Goal: Task Accomplishment & Management: Complete application form

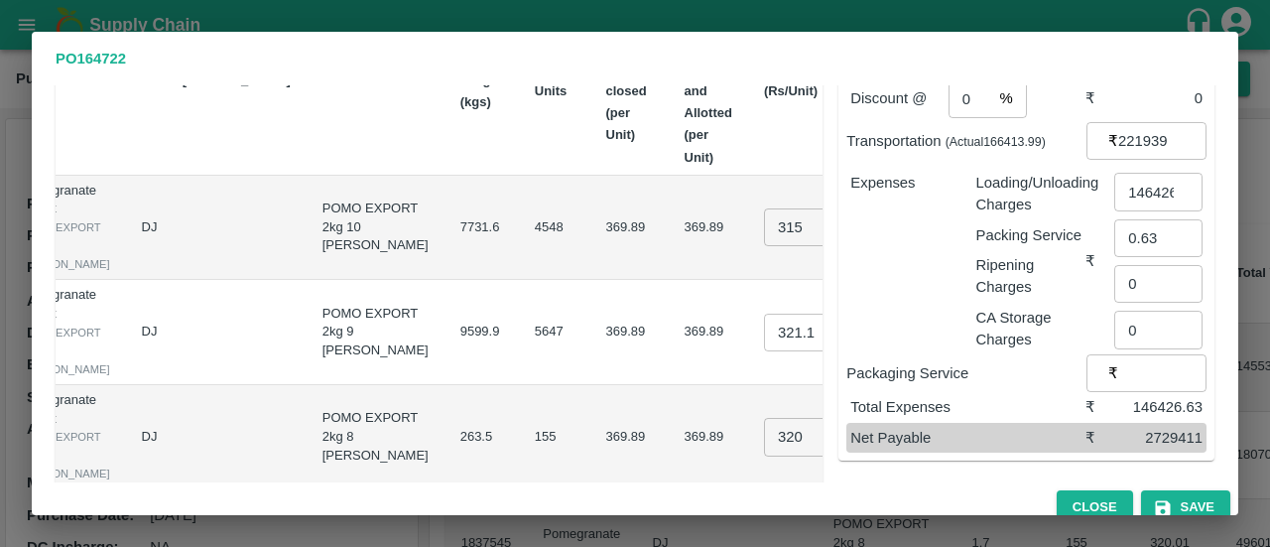
scroll to position [230, 0]
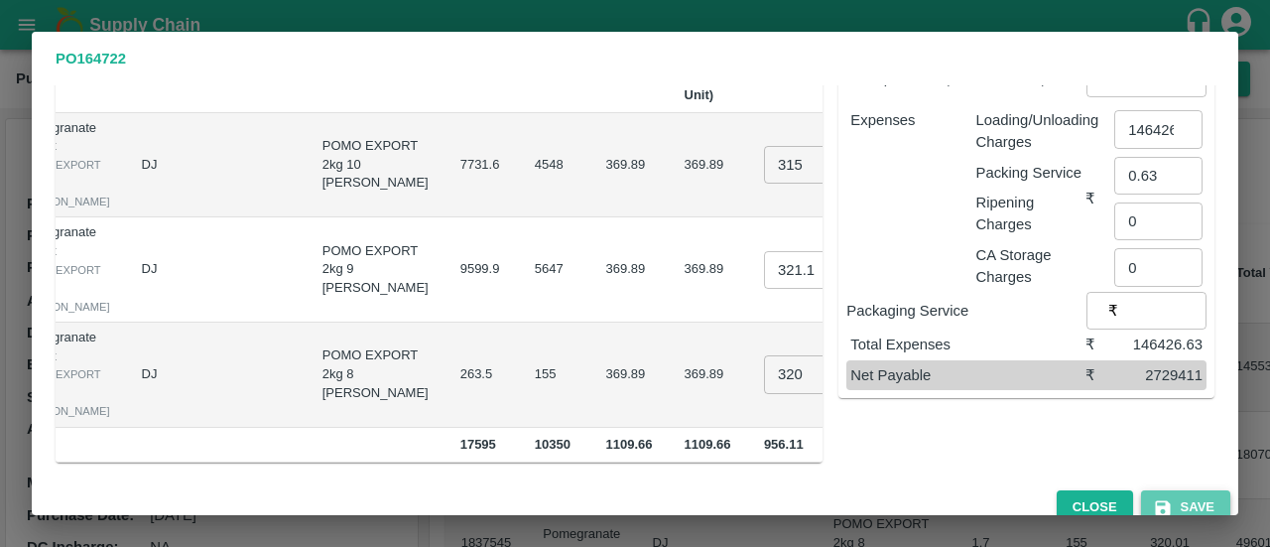
click at [1201, 491] on button "Save" at bounding box center [1185, 507] width 89 height 35
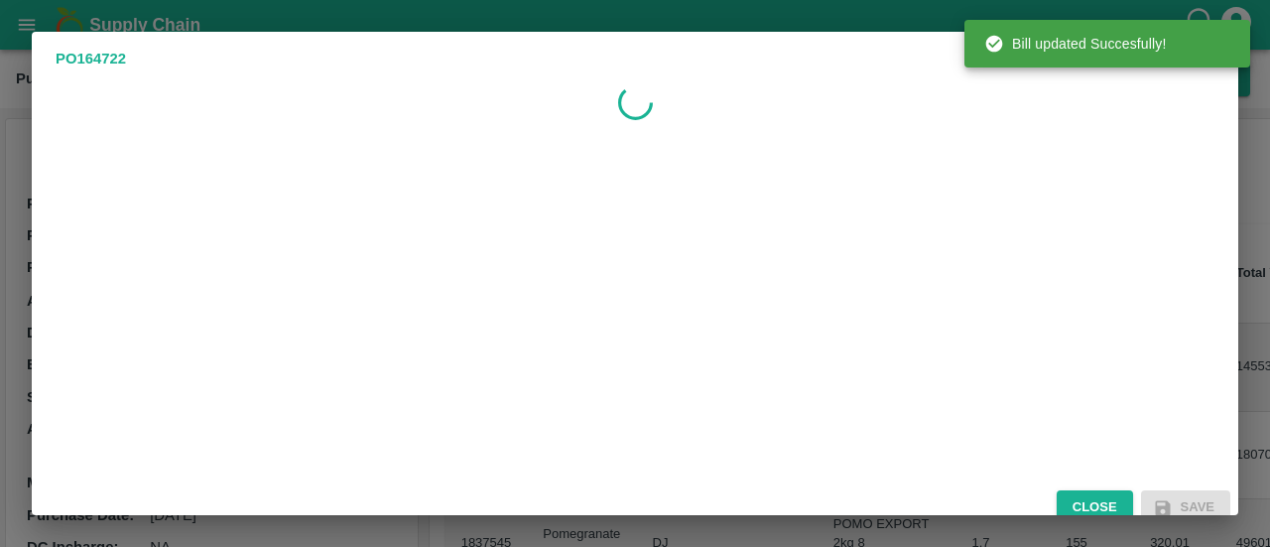
scroll to position [0, 0]
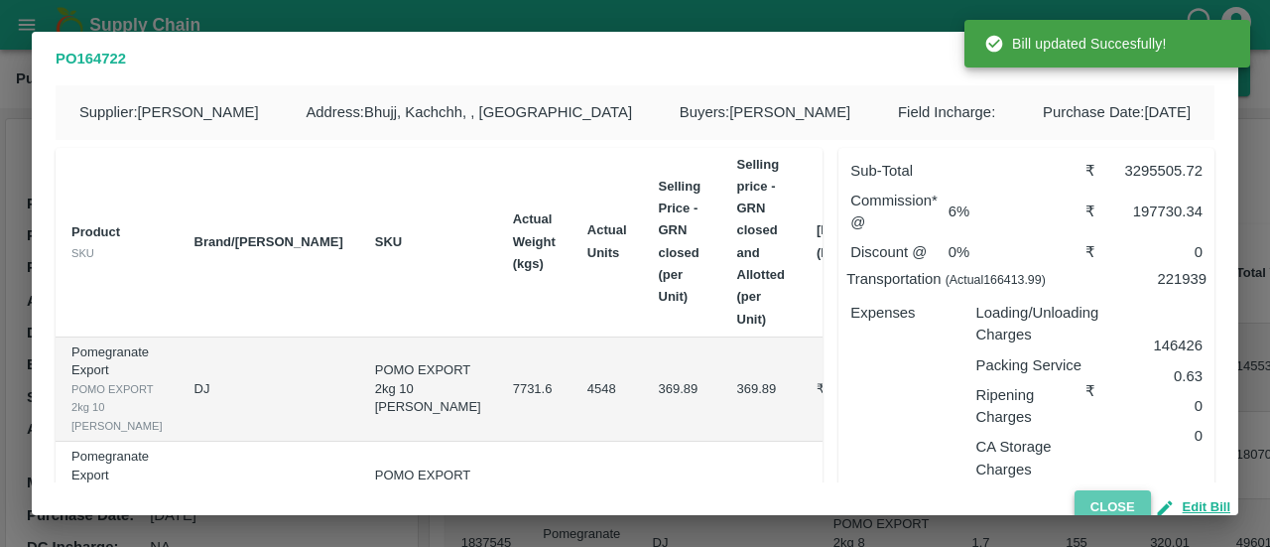
click at [1106, 499] on button "Close" at bounding box center [1113, 507] width 76 height 35
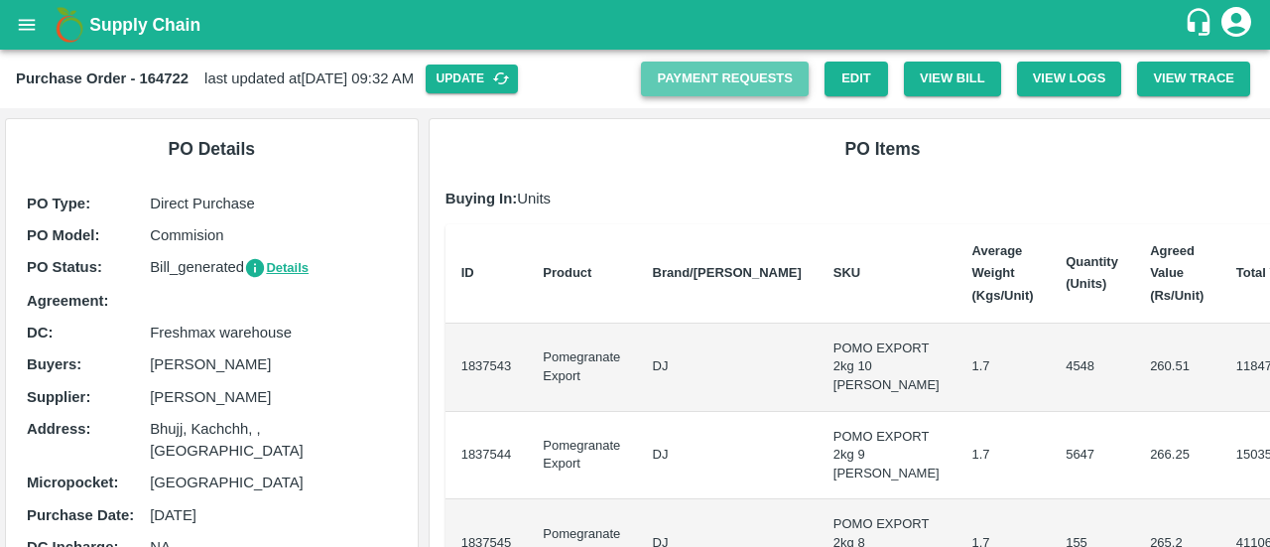
click at [716, 80] on link "Payment Requests" at bounding box center [725, 79] width 168 height 35
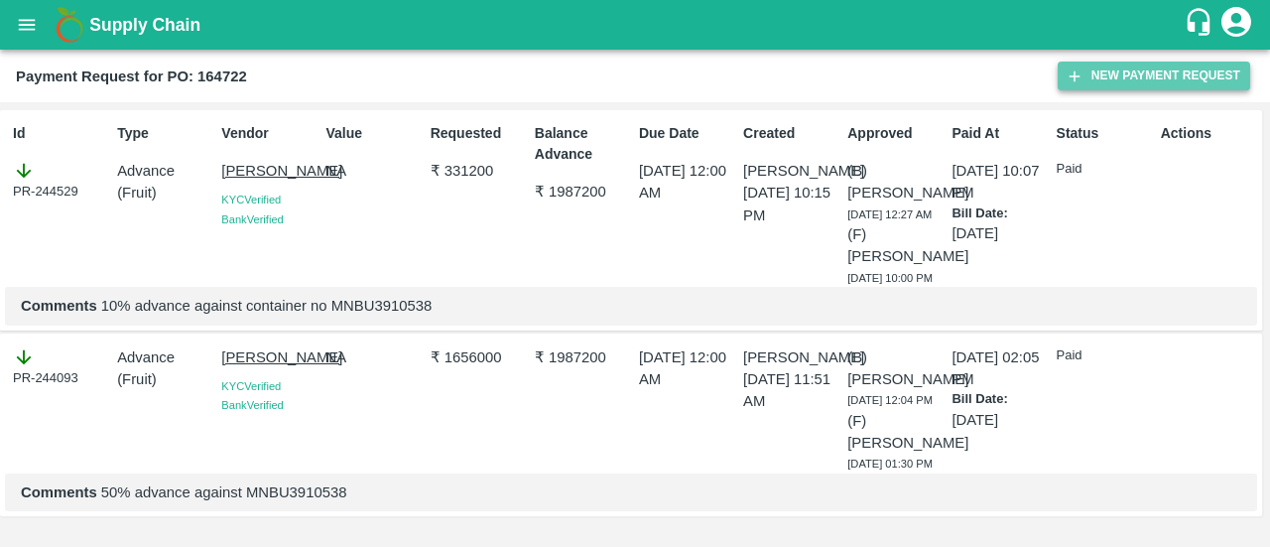
click at [1106, 76] on button "New Payment Request" at bounding box center [1154, 76] width 193 height 29
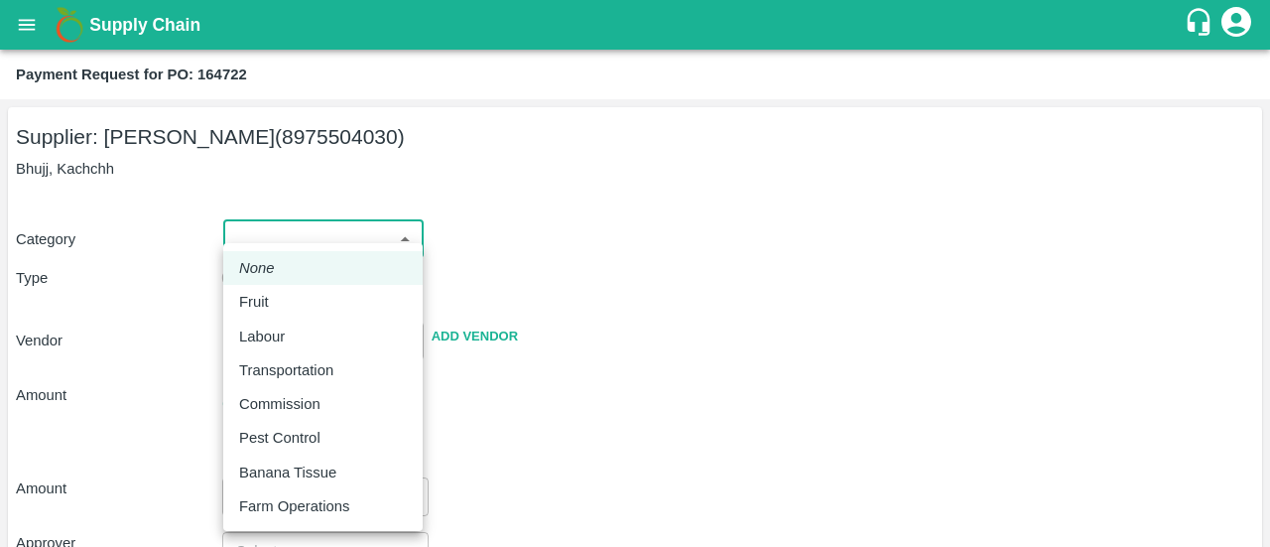
click at [361, 249] on body "Supply Chain Payment Request for PO: 164722 Supplier: [PERSON_NAME] (8975504030…" at bounding box center [635, 273] width 1270 height 547
click at [299, 292] on div "Fruit" at bounding box center [323, 302] width 168 height 22
type input "1"
type input "[PERSON_NAME] - 8975504030(Supplier)"
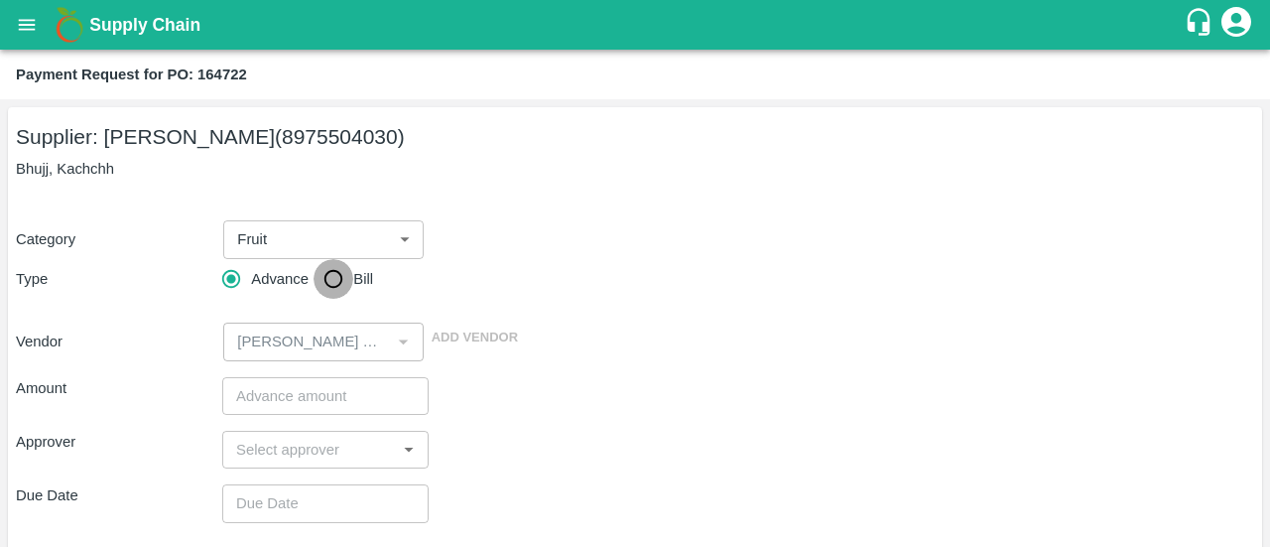
click at [323, 283] on input "Bill" at bounding box center [334, 279] width 40 height 40
radio input "true"
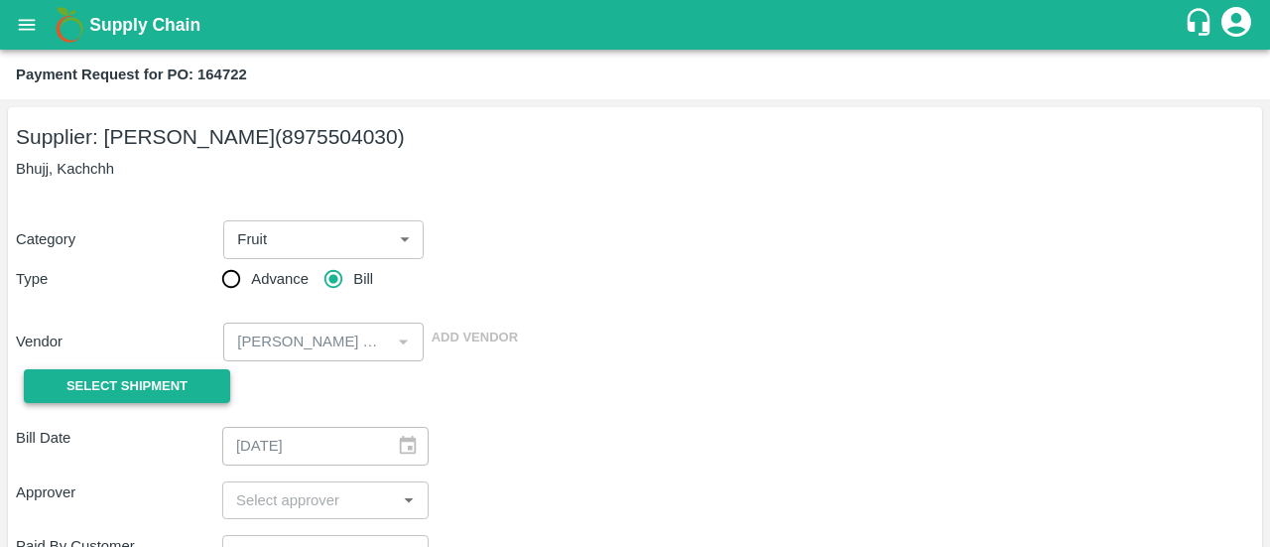
click at [122, 396] on span "Select Shipment" at bounding box center [126, 386] width 121 height 23
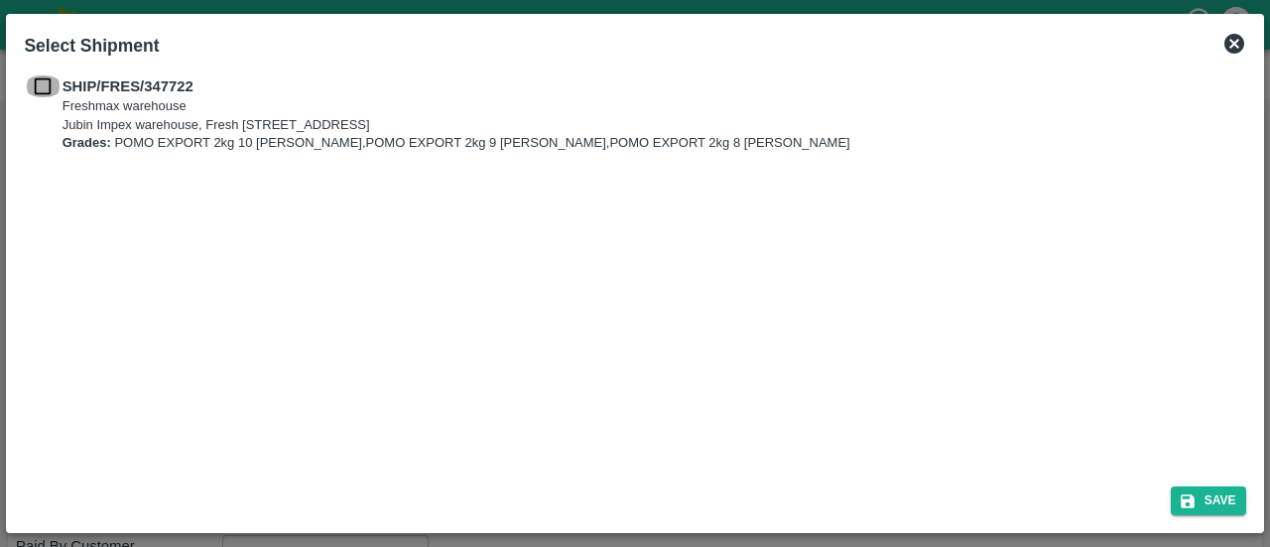
click at [48, 86] on input "checkbox" at bounding box center [43, 86] width 38 height 22
checkbox input "true"
click at [1190, 488] on button "Save" at bounding box center [1208, 500] width 75 height 29
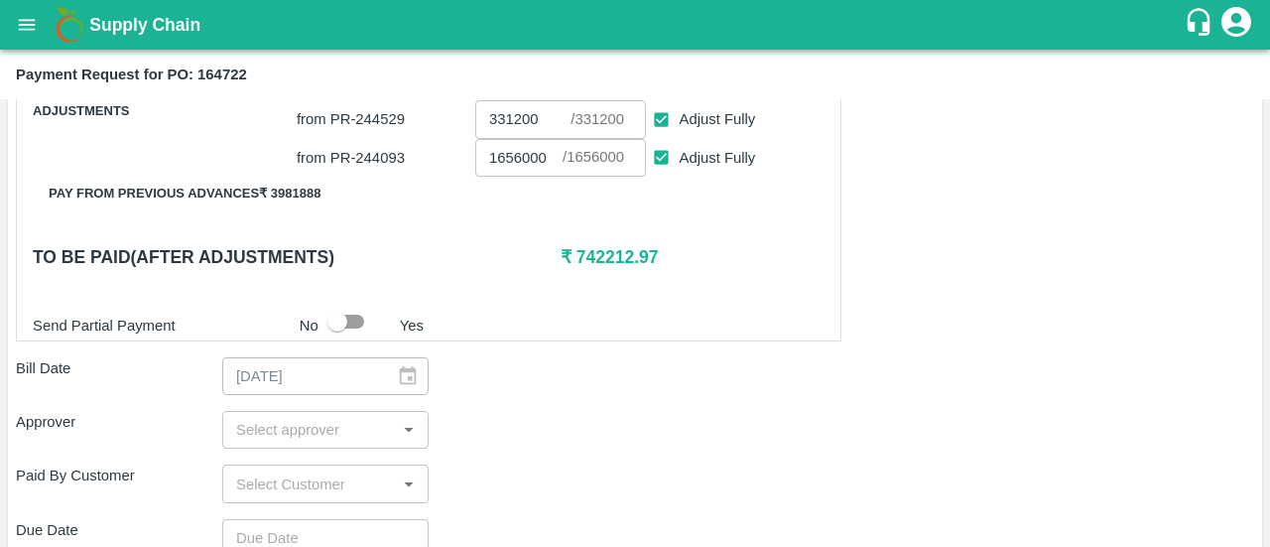
scroll to position [560, 0]
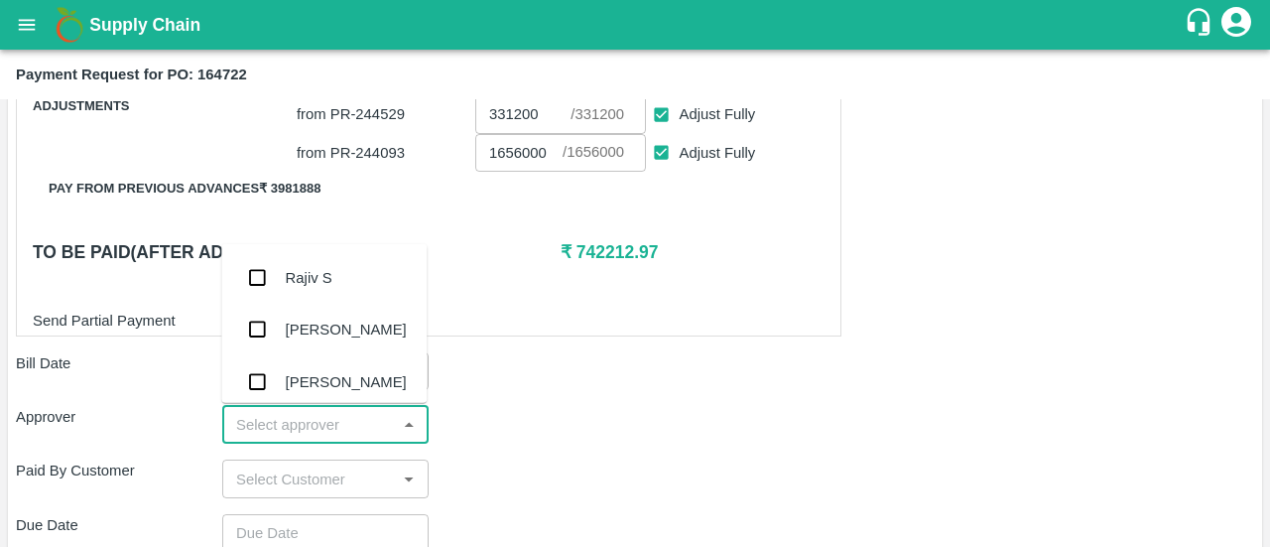
click at [329, 429] on input "input" at bounding box center [309, 425] width 162 height 26
type input "ayu"
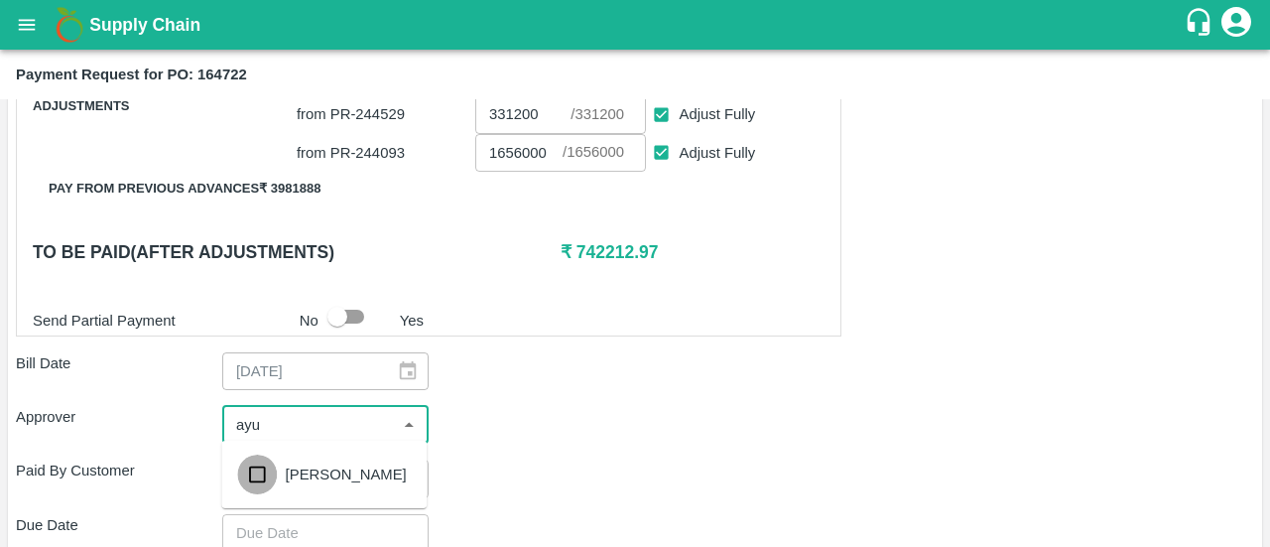
click at [270, 467] on input "checkbox" at bounding box center [257, 474] width 40 height 40
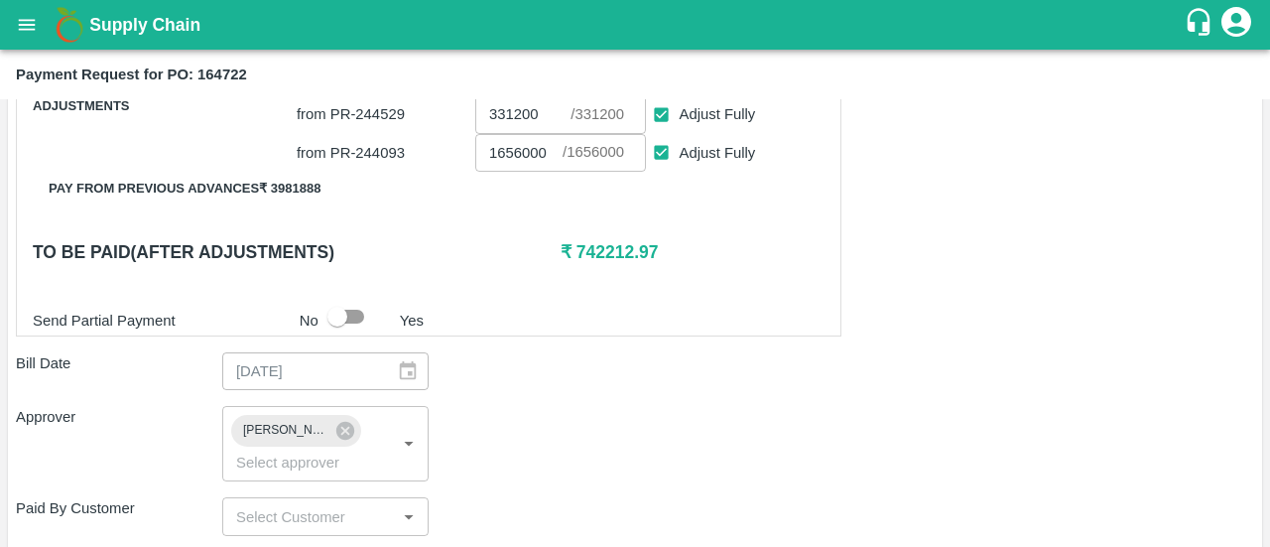
click at [630, 439] on div "Approver [PERSON_NAME] ​" at bounding box center [635, 443] width 1238 height 75
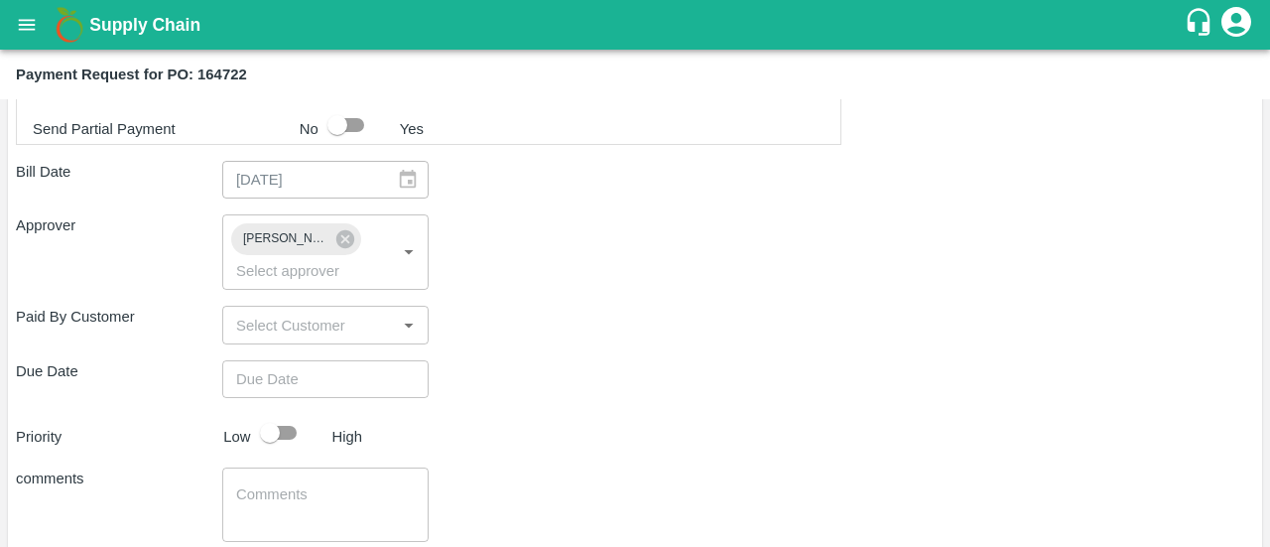
scroll to position [752, 0]
type input "DD/MM/YYYY hh:mm aa"
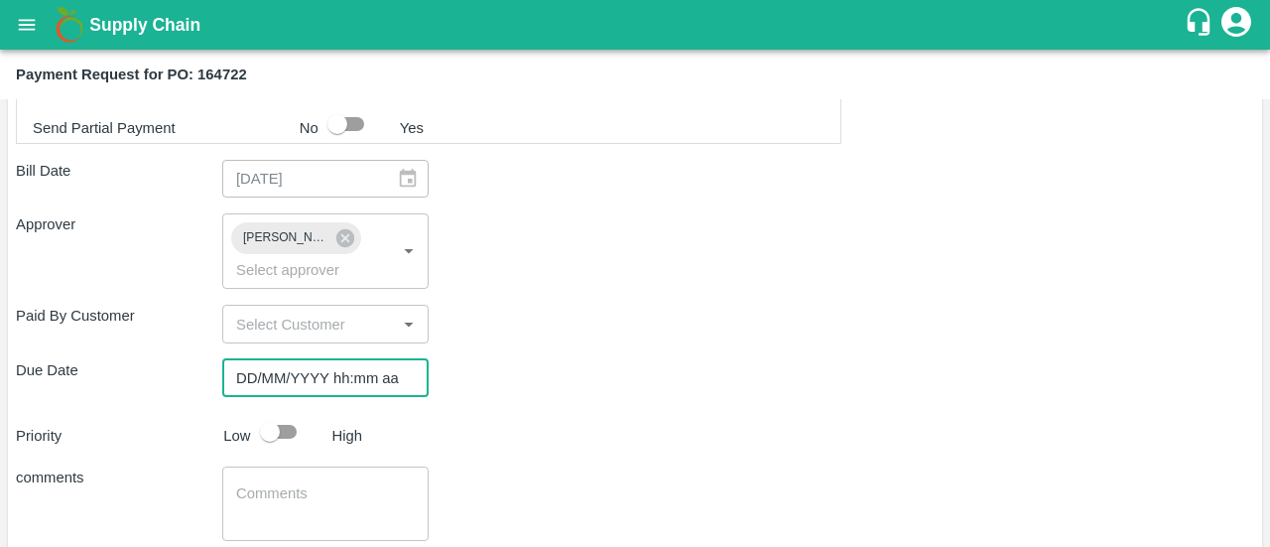
click at [276, 369] on input "DD/MM/YYYY hh:mm aa" at bounding box center [318, 378] width 193 height 38
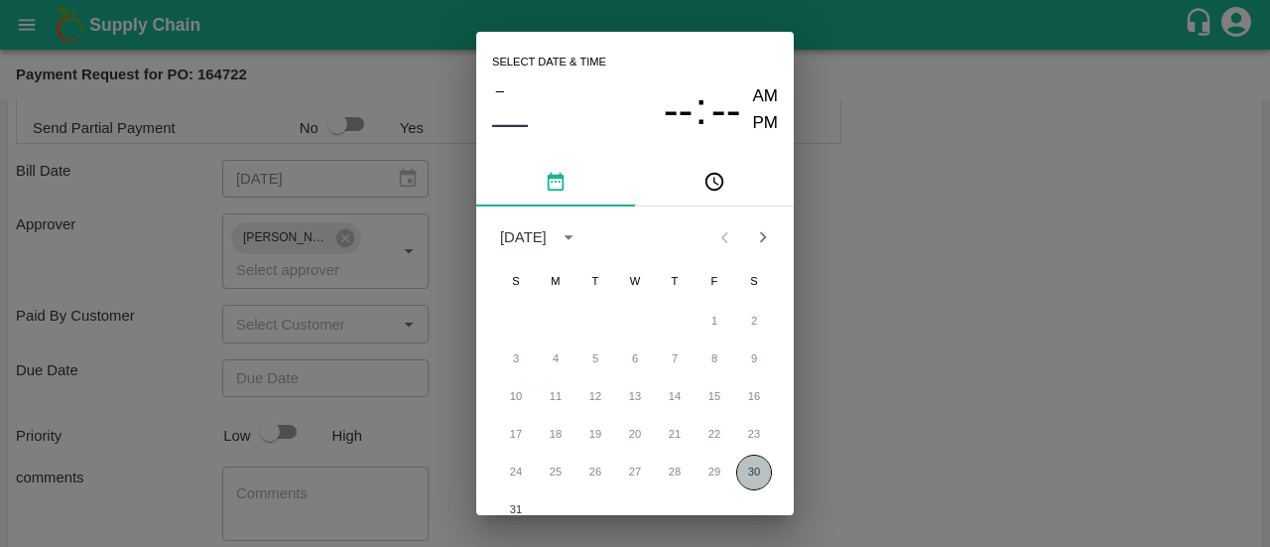
click at [762, 480] on button "30" at bounding box center [754, 472] width 36 height 36
type input "[DATE] 12:00 AM"
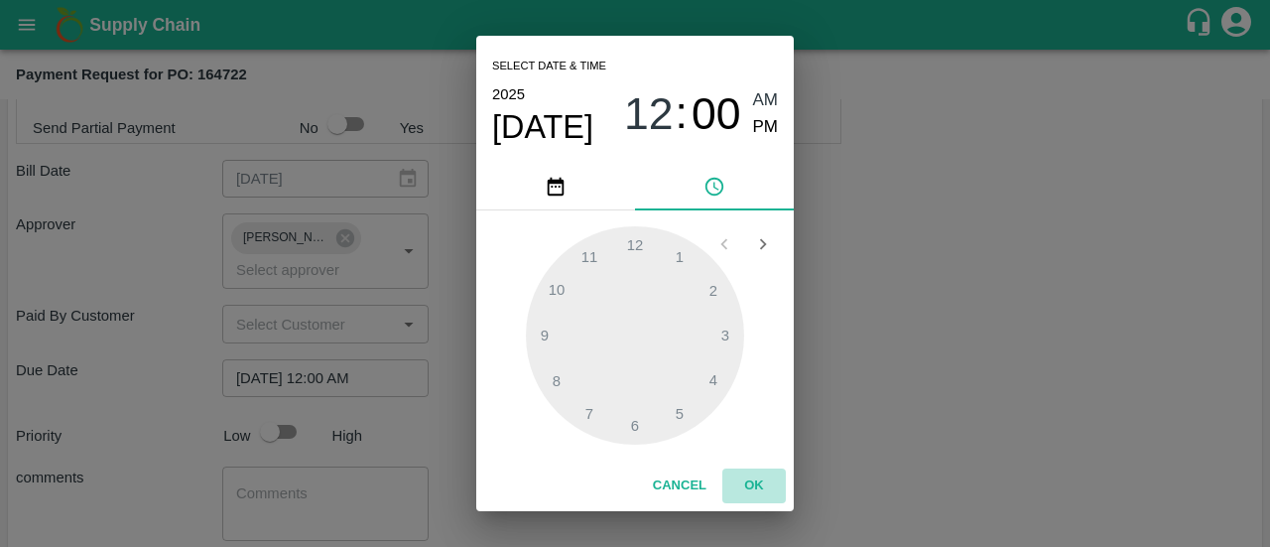
click at [756, 485] on button "OK" at bounding box center [754, 485] width 64 height 35
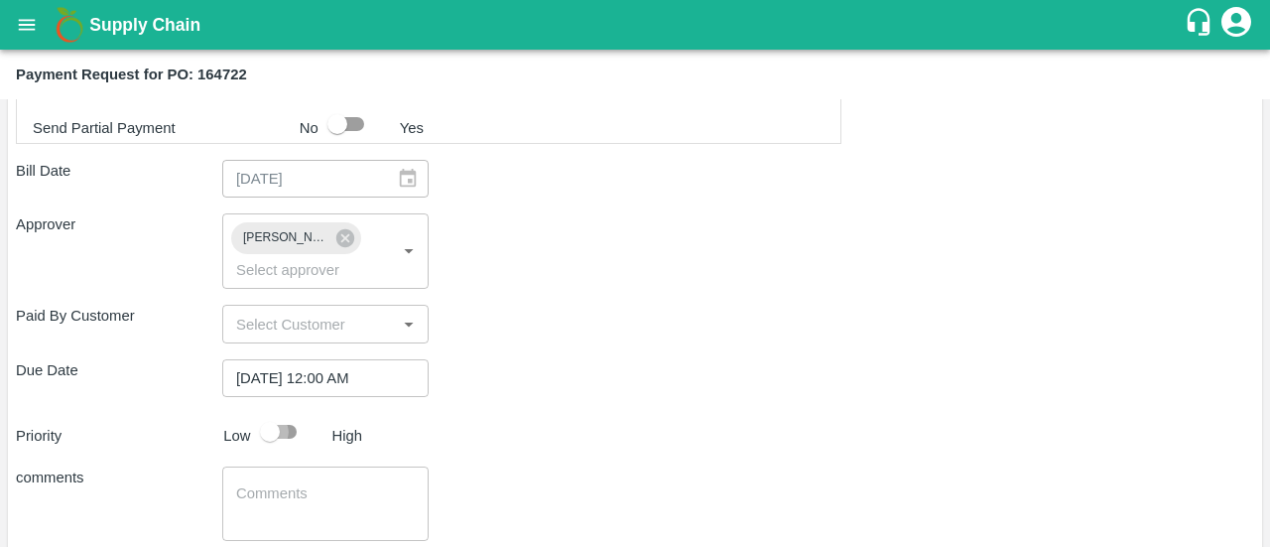
click at [290, 443] on input "checkbox" at bounding box center [269, 432] width 113 height 38
checkbox input "true"
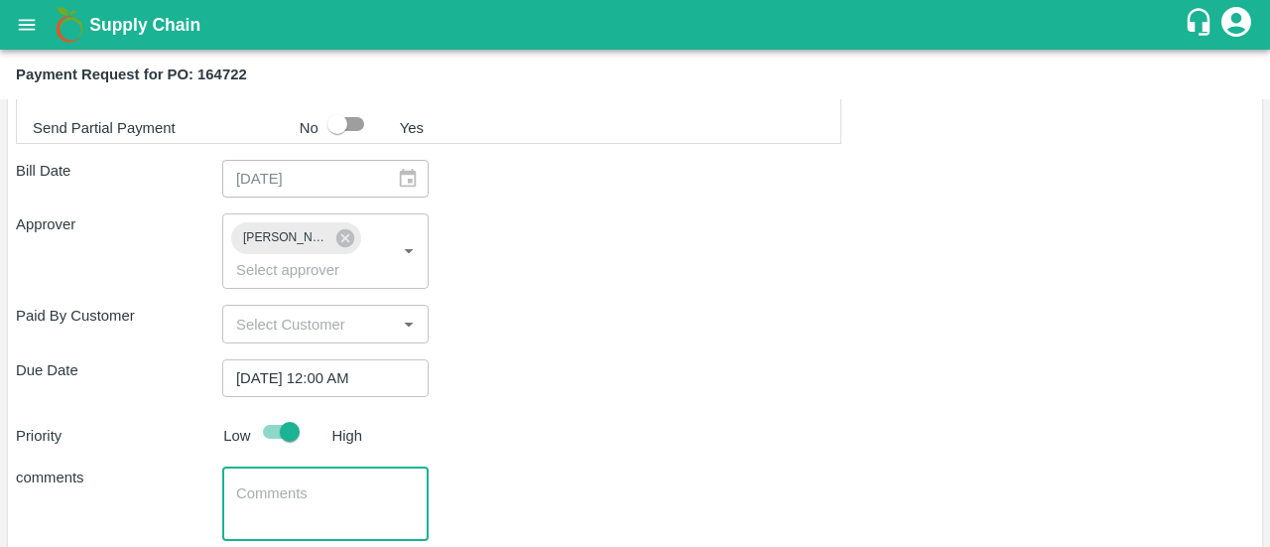
click at [282, 483] on textarea at bounding box center [325, 504] width 179 height 42
paste textarea "MNBU3910538"
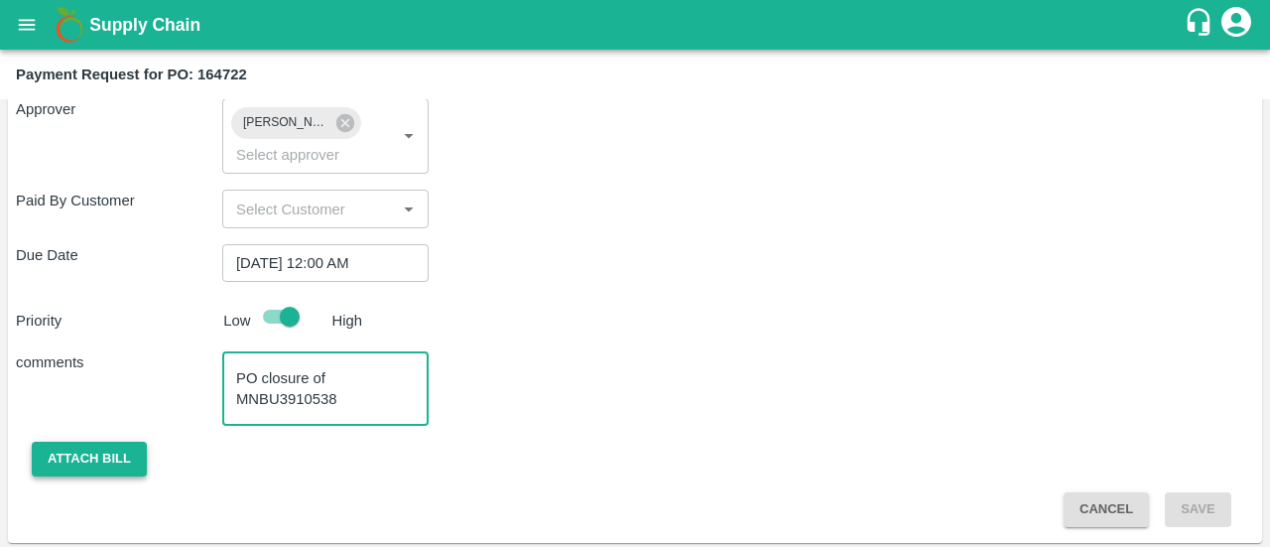
type textarea "PO closure of MNBU3910538"
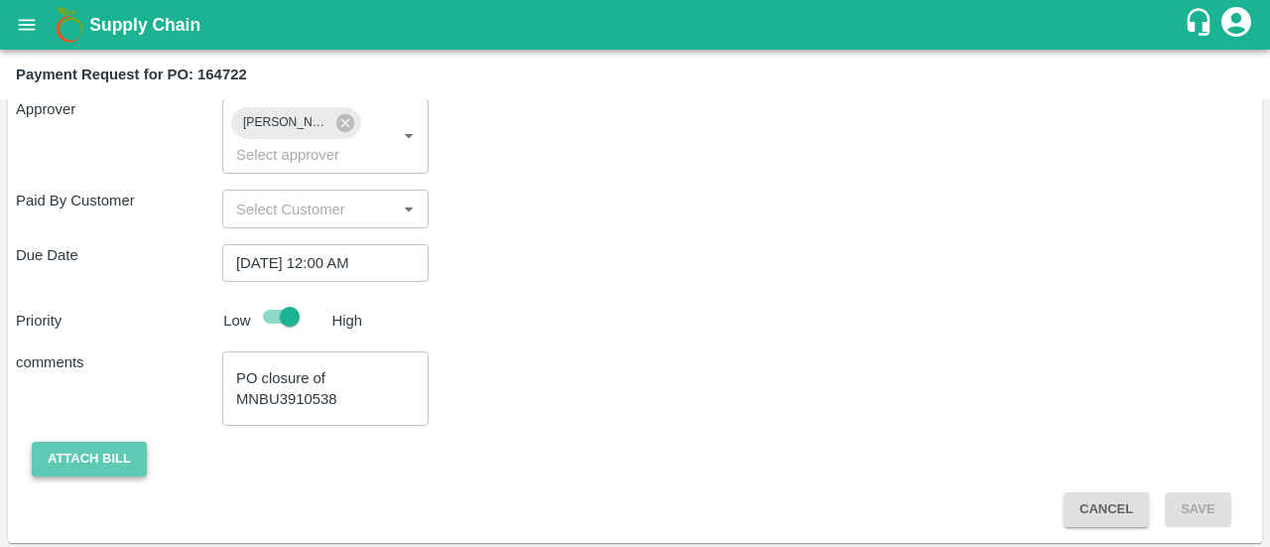
click at [62, 442] on button "Attach bill" at bounding box center [89, 459] width 115 height 35
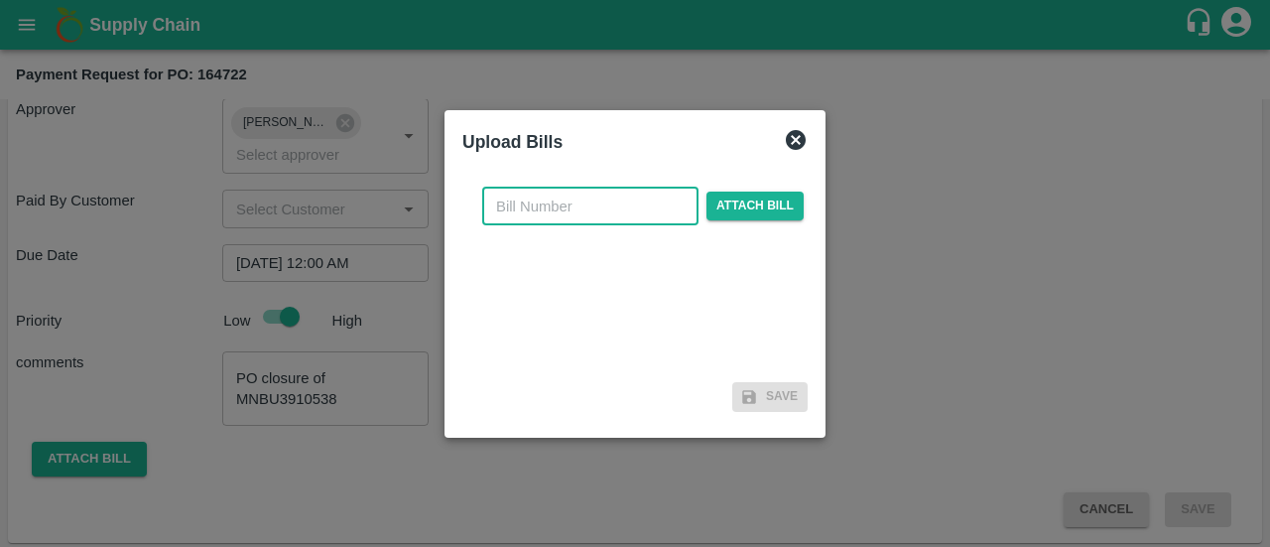
click at [536, 211] on input "text" at bounding box center [590, 207] width 216 height 38
paste input "MNBU3910538"
type input "MNBU3910538"
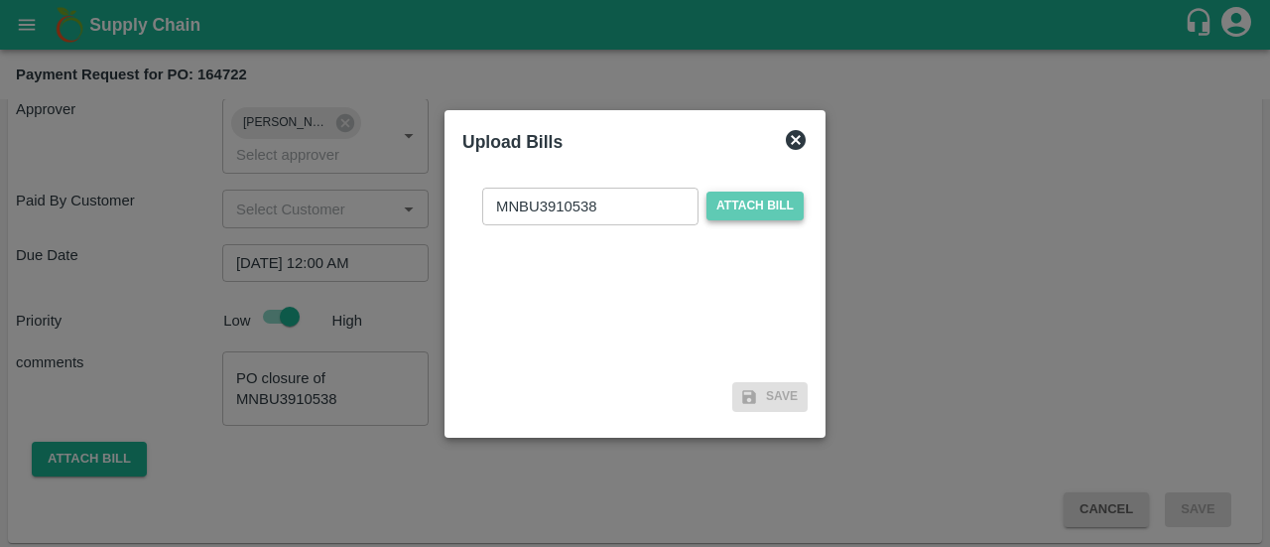
click at [754, 213] on span "Attach bill" at bounding box center [755, 206] width 97 height 29
click at [0, 0] on input "Attach bill" at bounding box center [0, 0] width 0 height 0
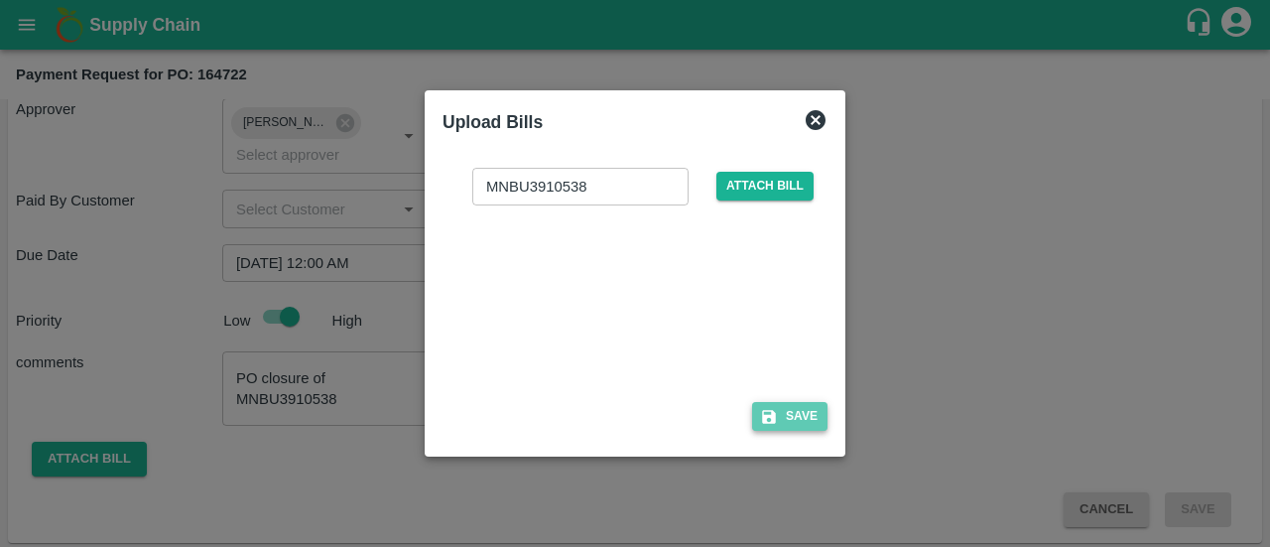
click at [784, 408] on button "Save" at bounding box center [789, 416] width 75 height 29
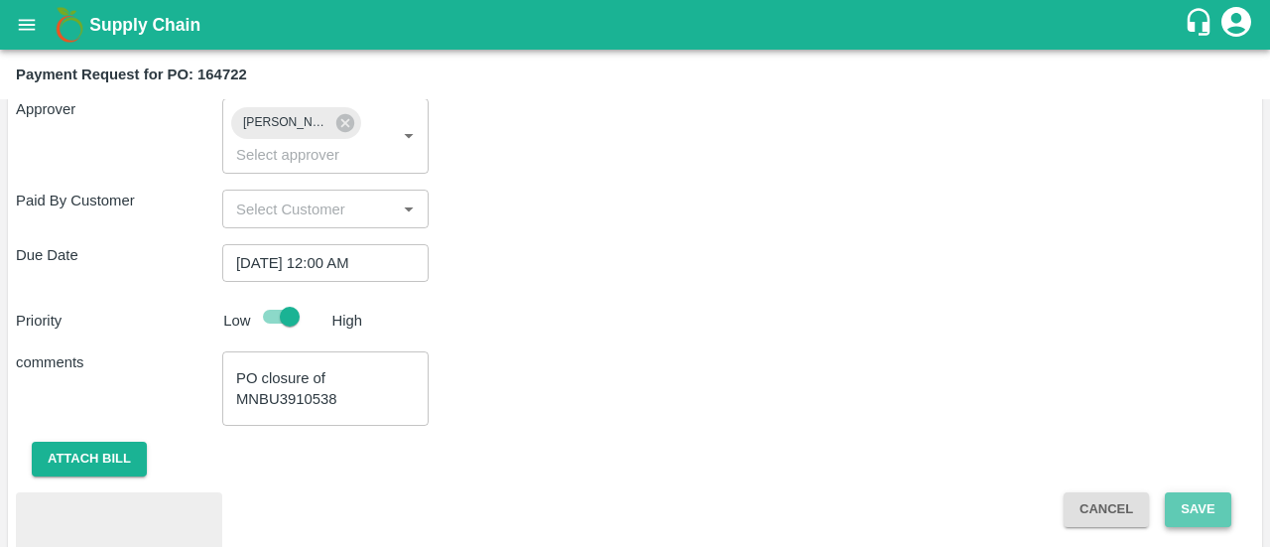
click at [1195, 498] on button "Save" at bounding box center [1197, 509] width 65 height 35
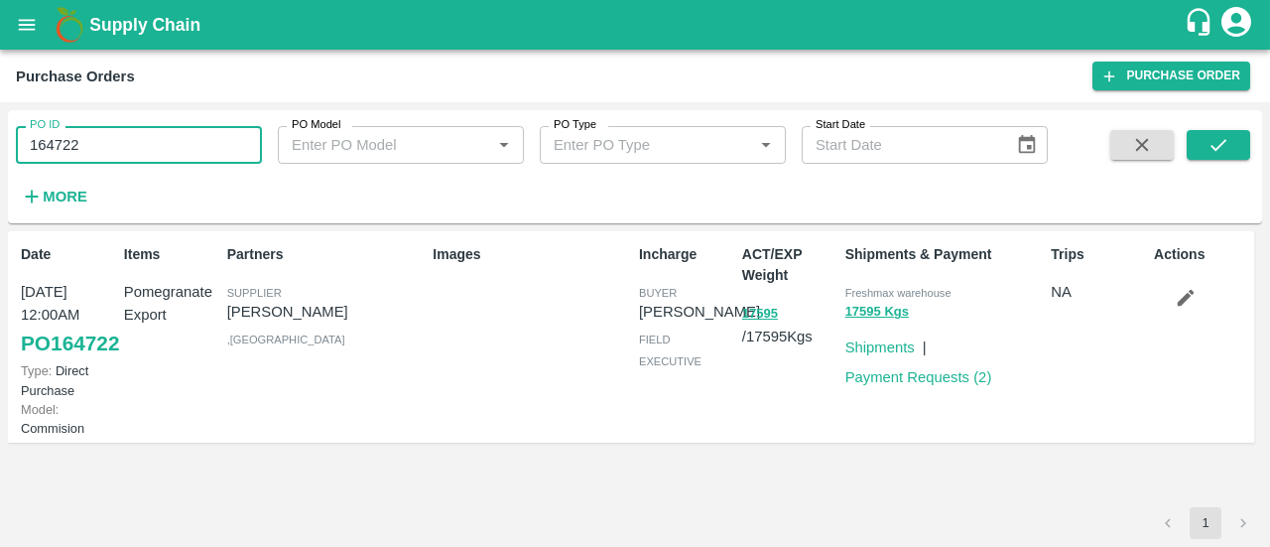
drag, startPoint x: 0, startPoint y: 0, endPoint x: 63, endPoint y: 154, distance: 166.0
click at [63, 154] on input "164722" at bounding box center [139, 145] width 246 height 38
paste input "text"
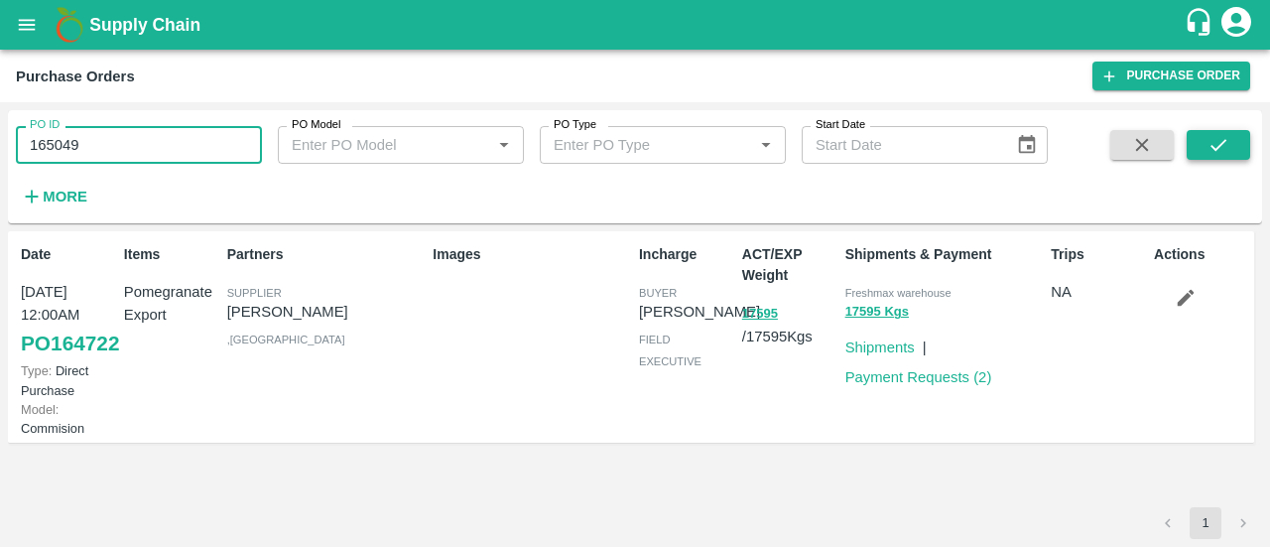
type input "165049"
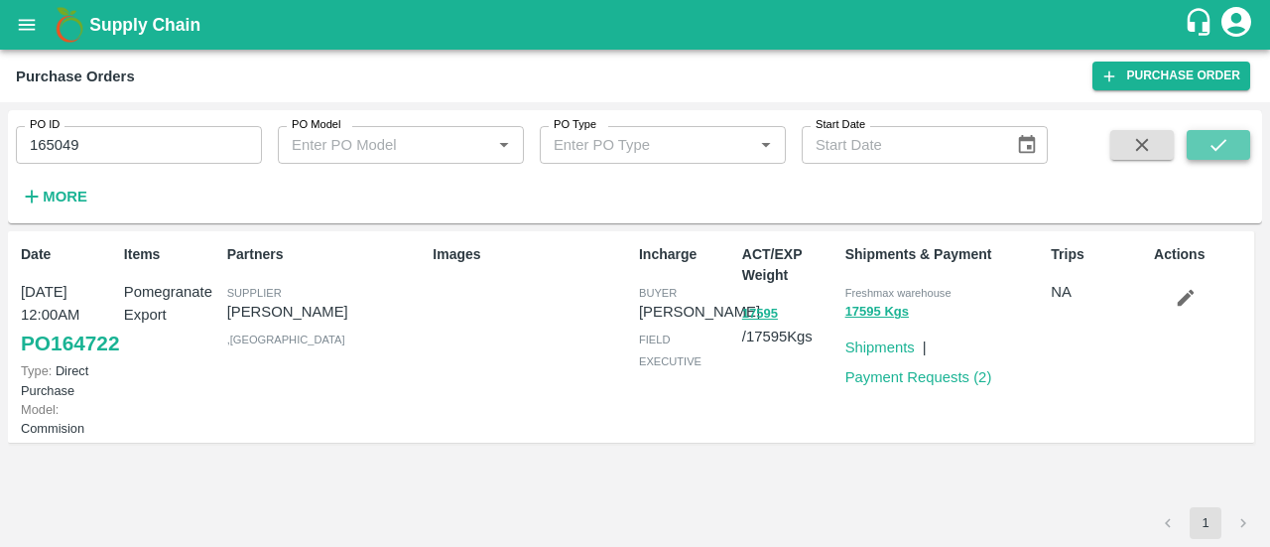
click at [1242, 154] on button "submit" at bounding box center [1219, 145] width 64 height 30
click at [68, 361] on link "PO 165049" at bounding box center [70, 343] width 98 height 36
click at [26, 19] on icon "open drawer" at bounding box center [27, 24] width 17 height 11
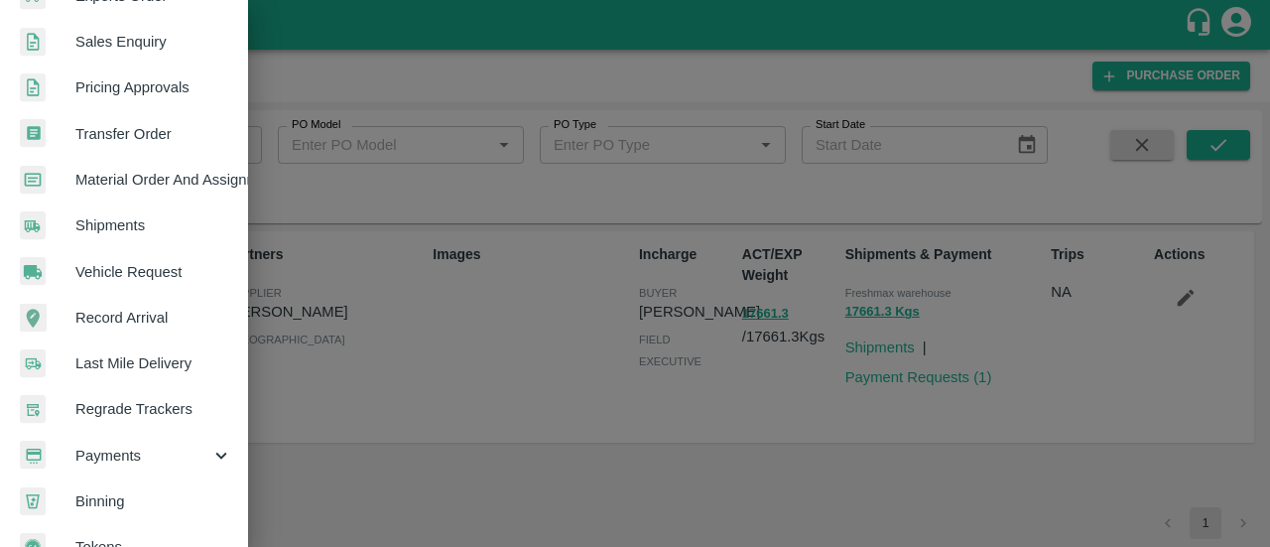
scroll to position [583, 0]
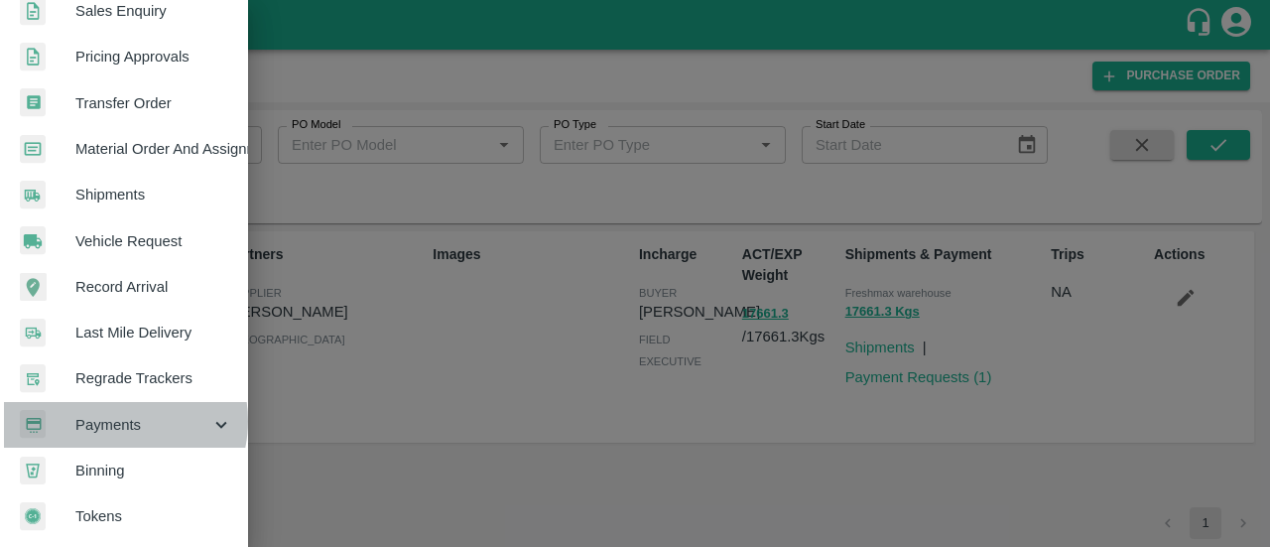
click at [113, 414] on span "Payments" at bounding box center [142, 425] width 135 height 22
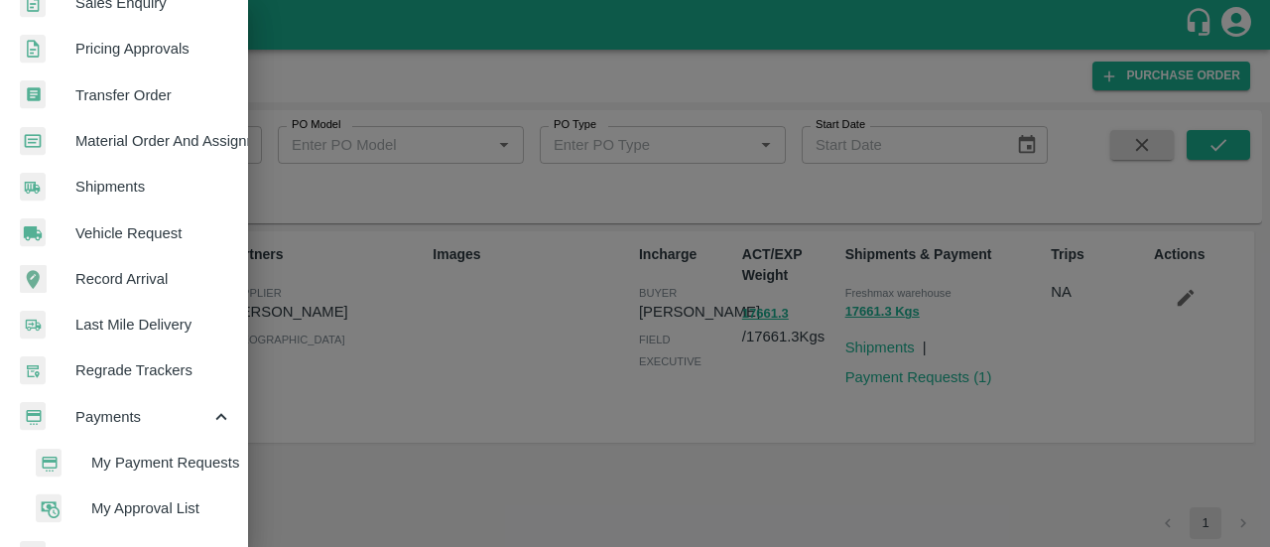
click at [122, 459] on span "My Payment Requests" at bounding box center [161, 463] width 141 height 22
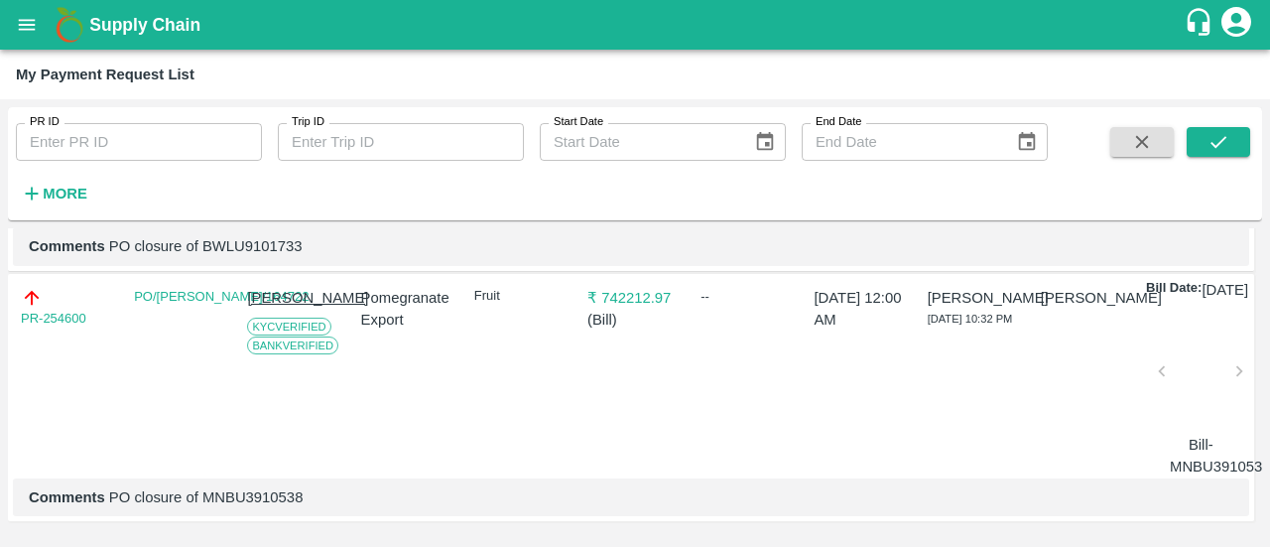
scroll to position [386, 0]
drag, startPoint x: 104, startPoint y: 297, endPoint x: 0, endPoint y: 324, distance: 107.8
click at [0, 324] on div "PR ID PR ID Trip ID Trip ID Start Date Start Date End Date End Date More DOWNLO…" at bounding box center [635, 323] width 1270 height 448
copy link "PR-254600"
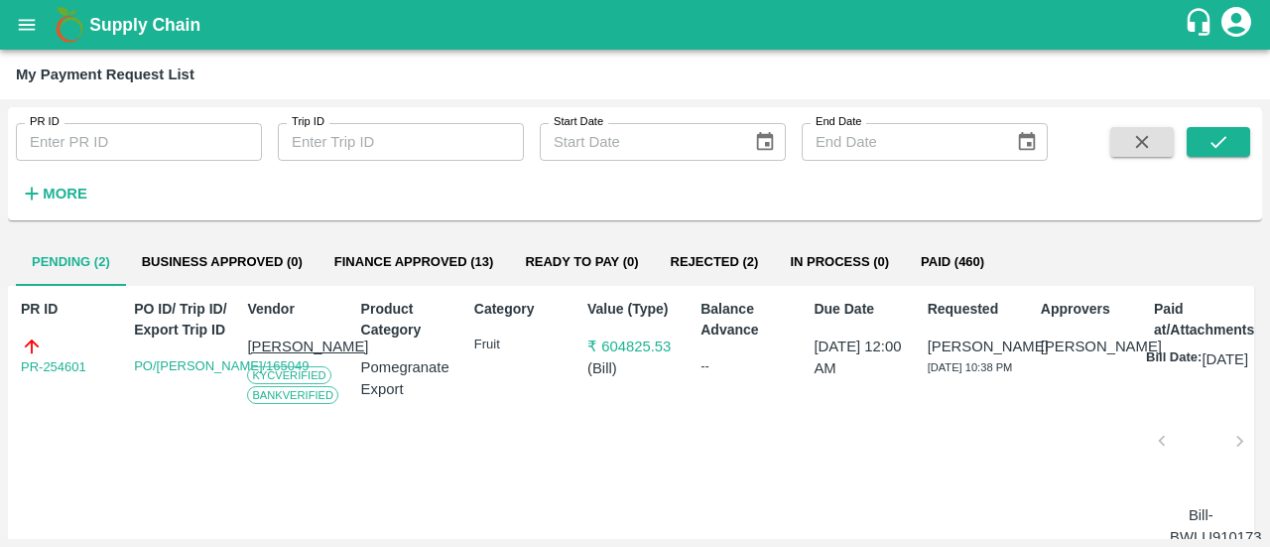
scroll to position [11, 0]
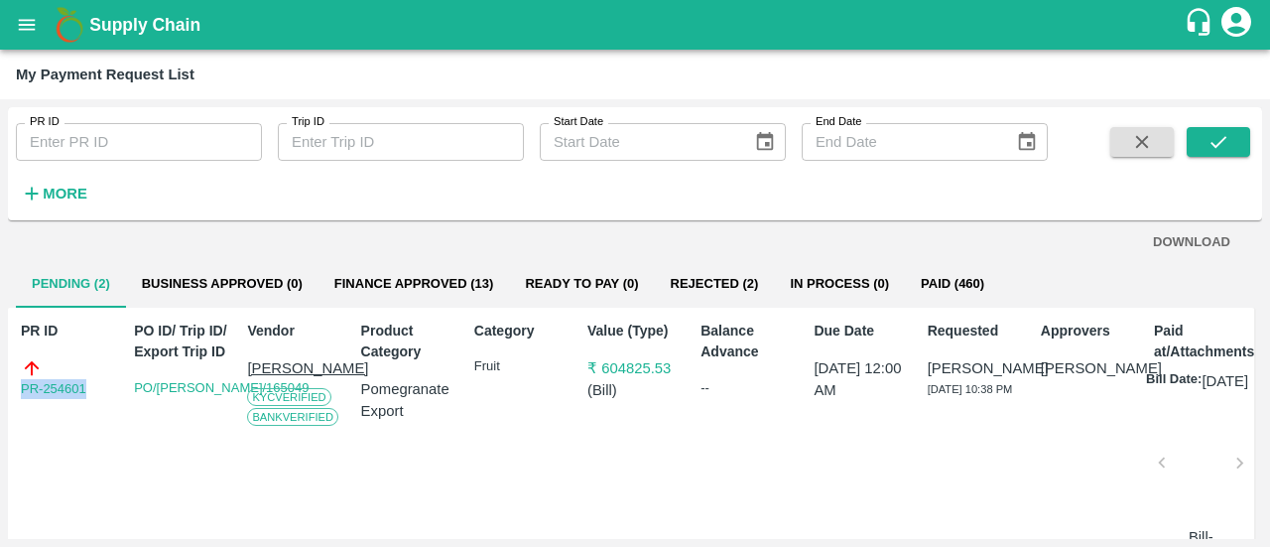
drag, startPoint x: 105, startPoint y: 397, endPoint x: 0, endPoint y: 408, distance: 105.7
click at [0, 408] on div "PR ID PR ID Trip ID Trip ID Start Date Start Date End Date End Date More DOWNLO…" at bounding box center [635, 323] width 1270 height 448
copy link "PR-254601"
drag, startPoint x: 681, startPoint y: 365, endPoint x: 598, endPoint y: 370, distance: 82.5
click at [598, 370] on div "PR ID PR-254601 PO ID/ Trip ID/ Export Trip ID PO/D DINESH/165049 Vendor Dinesh…" at bounding box center [631, 461] width 1246 height 306
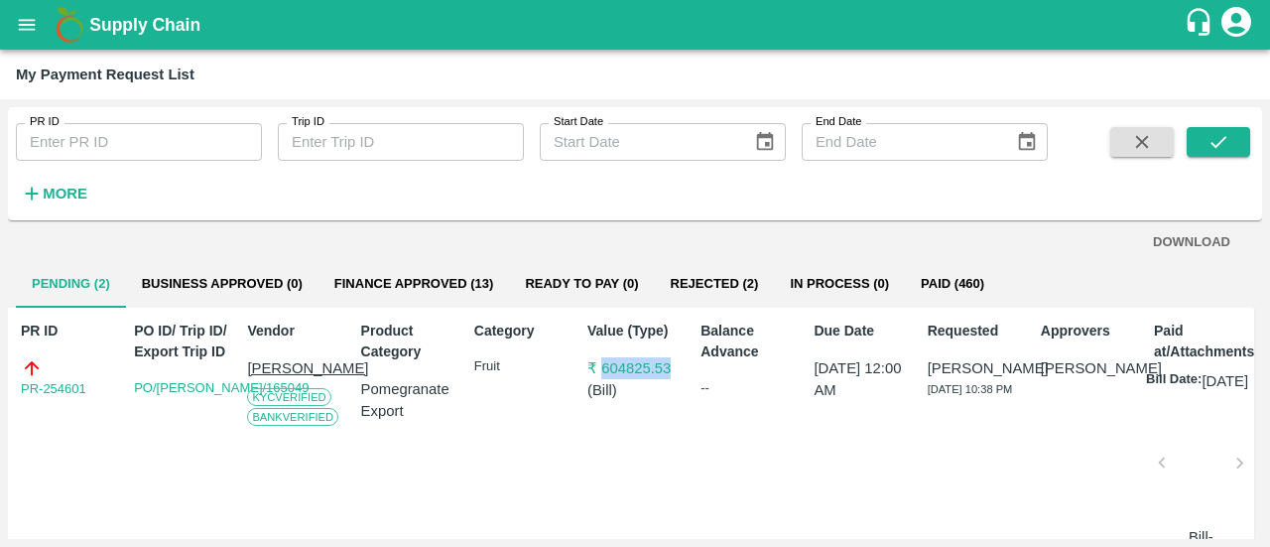
copy p "604825.53"
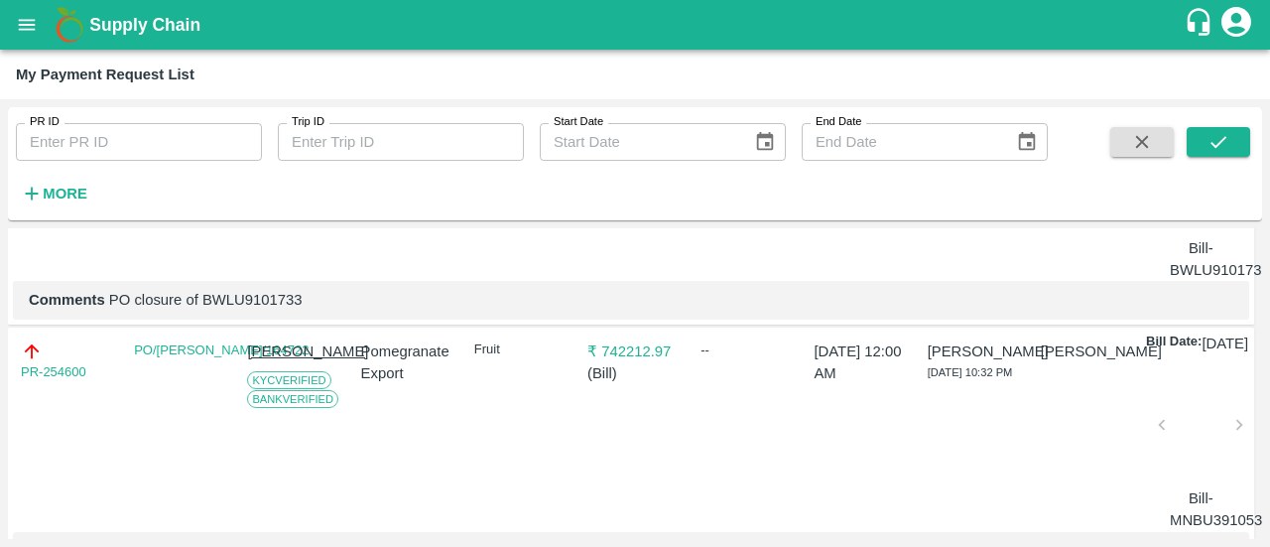
scroll to position [302, 0]
drag, startPoint x: 689, startPoint y: 367, endPoint x: 641, endPoint y: 368, distance: 47.6
click at [641, 368] on div "PR-254600 PO/D DINESH/164722 Dinesh jagdale KYC Verified Bank Verified Pomegran…" at bounding box center [631, 448] width 1246 height 247
click at [663, 429] on div "₹ 742212.97 ( Bill )" at bounding box center [631, 429] width 103 height 199
drag, startPoint x: 686, startPoint y: 366, endPoint x: 638, endPoint y: 366, distance: 47.6
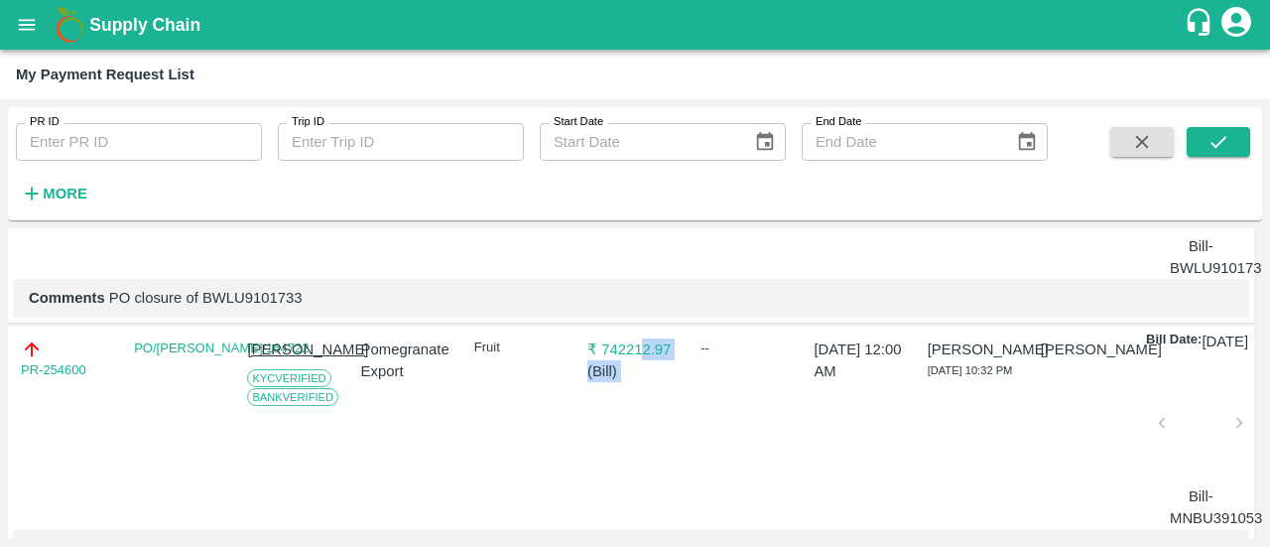
click at [638, 366] on div "PR-254600 PO/D DINESH/164722 Dinesh jagdale KYC Verified Bank Verified Pomegran…" at bounding box center [631, 448] width 1246 height 247
click at [652, 382] on p "( Bill )" at bounding box center [634, 371] width 95 height 22
drag, startPoint x: 683, startPoint y: 361, endPoint x: 597, endPoint y: 362, distance: 85.3
click at [597, 362] on div "PR-254600 PO/D DINESH/164722 Dinesh jagdale KYC Verified Bank Verified Pomegran…" at bounding box center [631, 448] width 1246 height 247
copy p "742212.97"
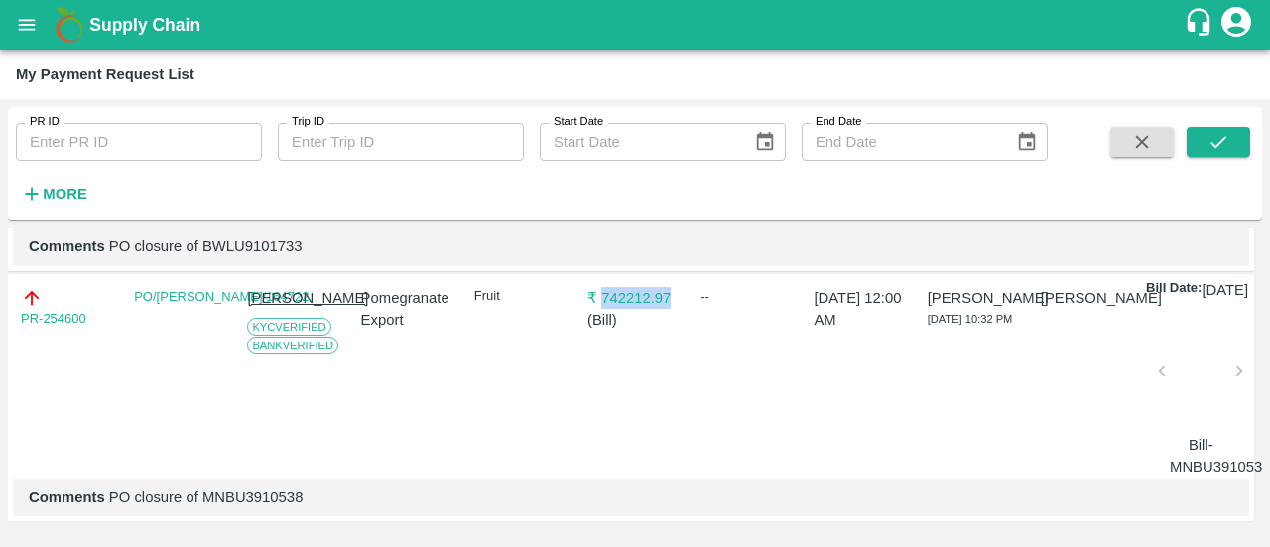
scroll to position [397, 0]
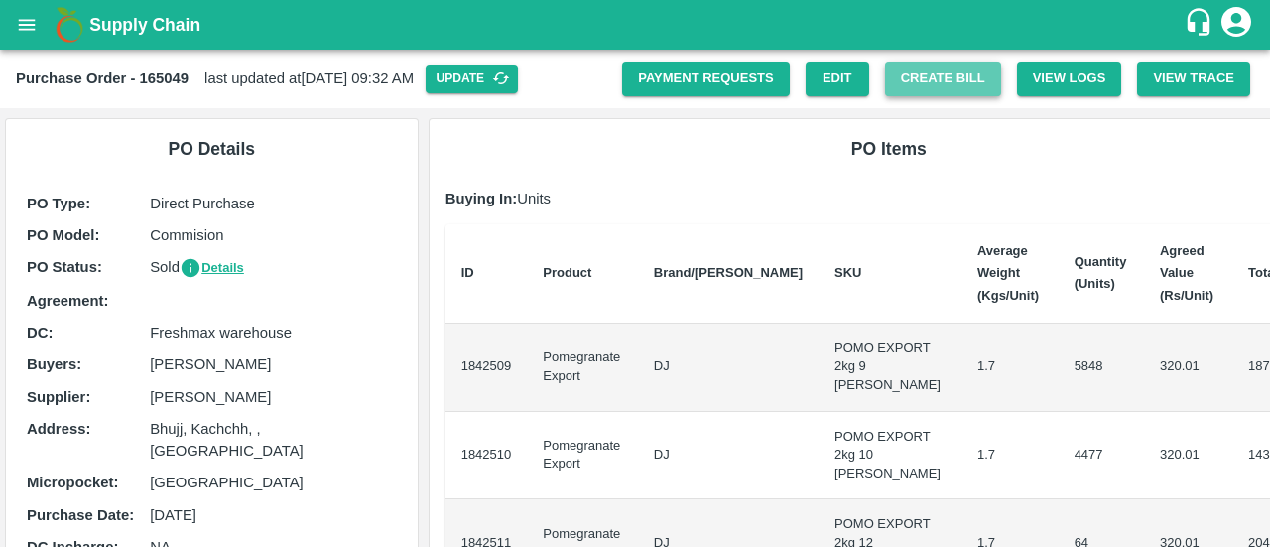
click at [936, 93] on button "Create Bill" at bounding box center [943, 79] width 116 height 35
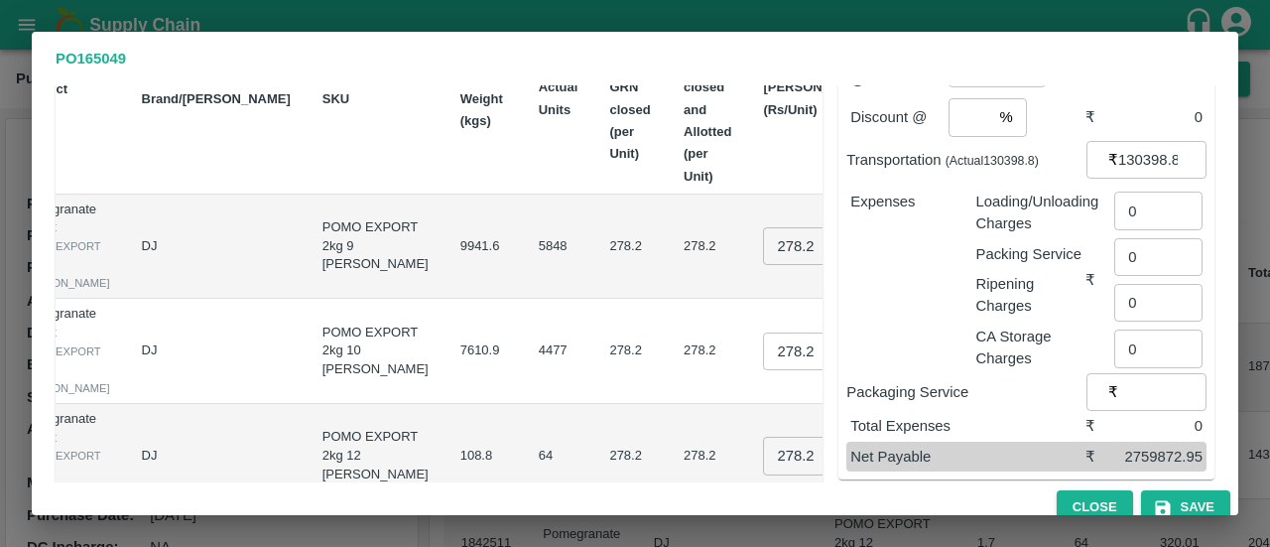
scroll to position [137, 0]
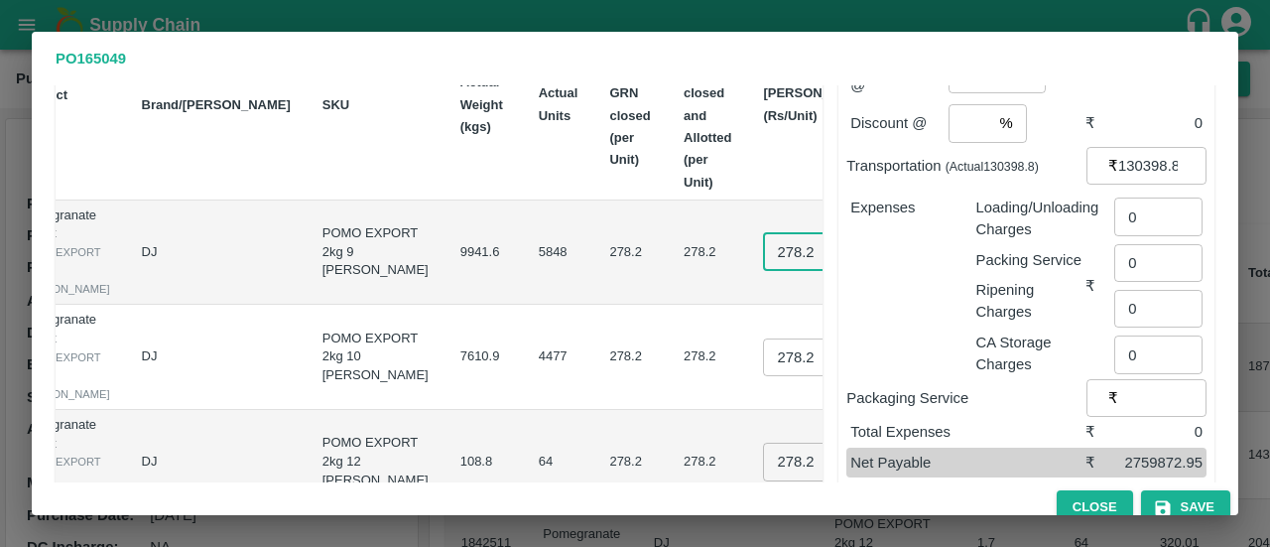
click at [763, 260] on input "278.205" at bounding box center [802, 252] width 79 height 38
type input "280"
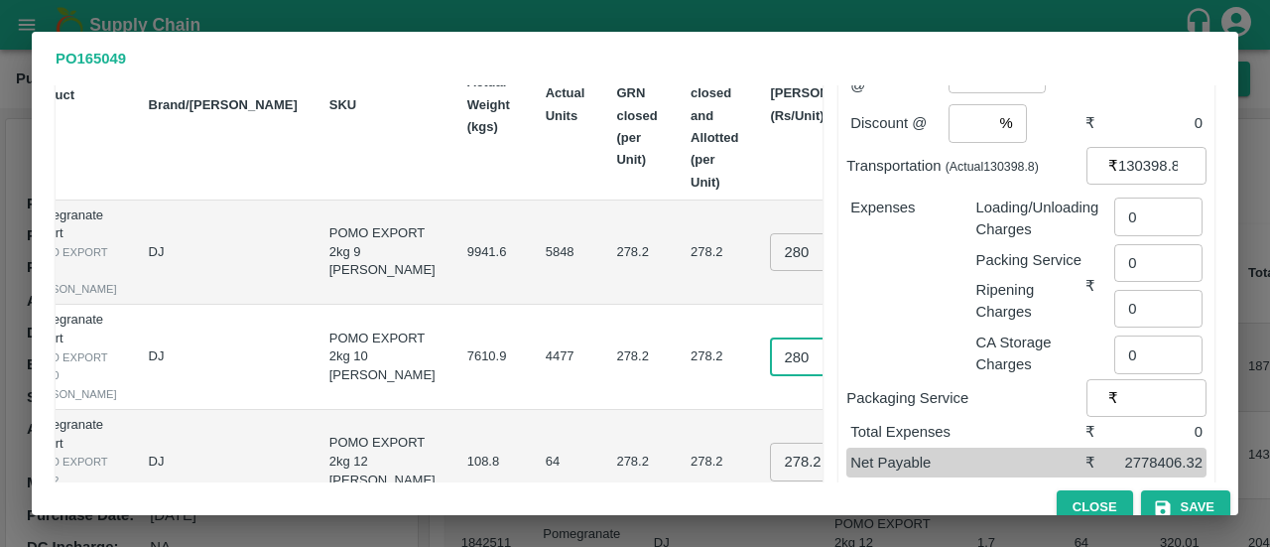
type input "280"
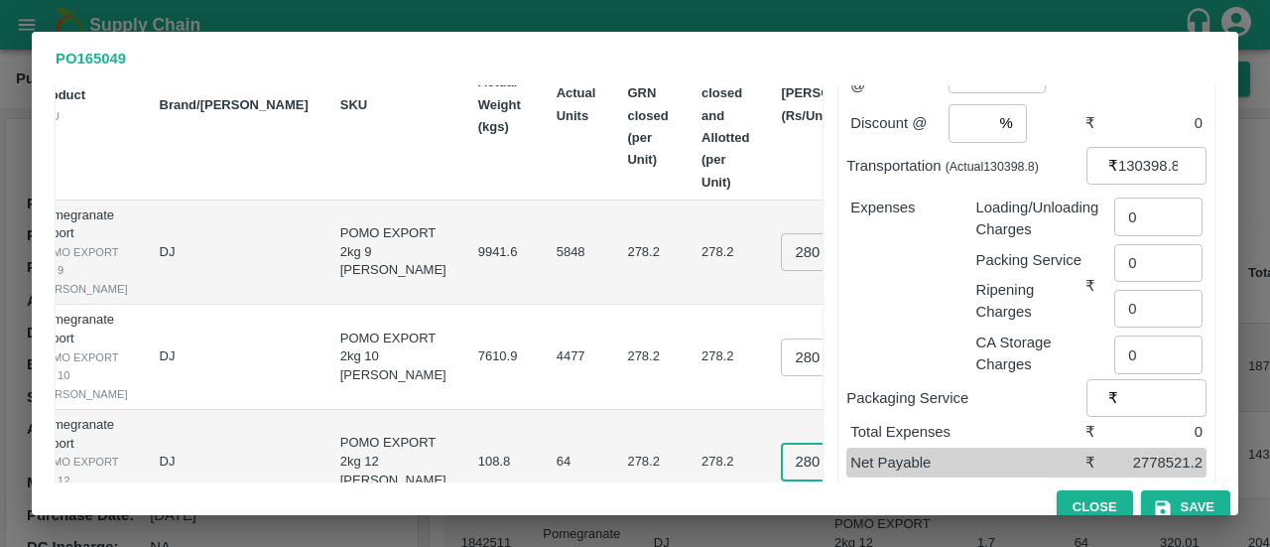
type input "280"
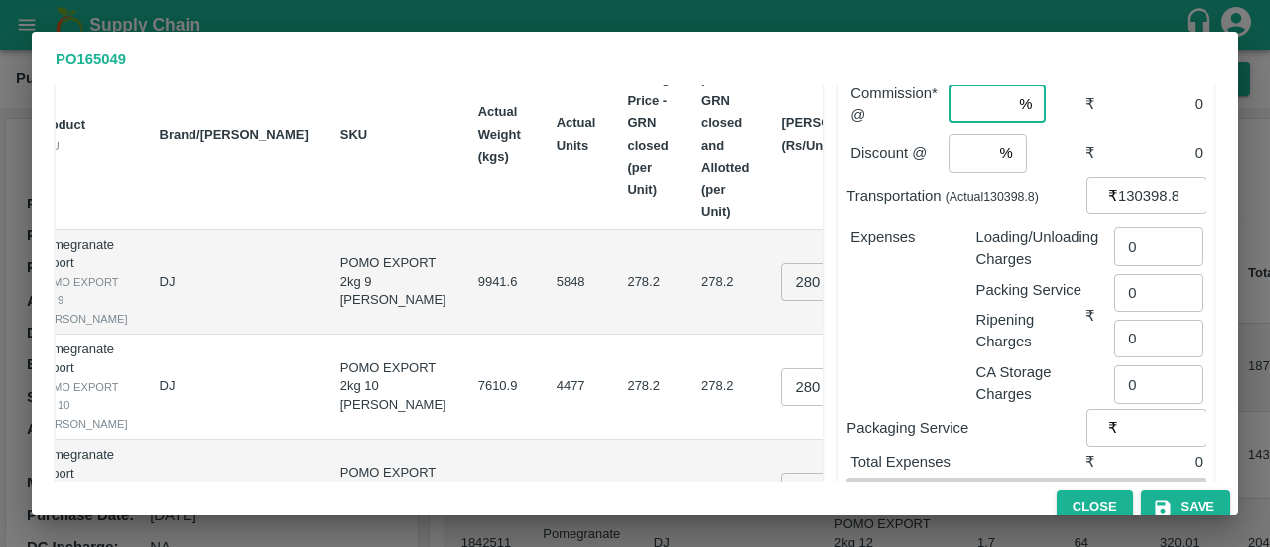
scroll to position [230, 0]
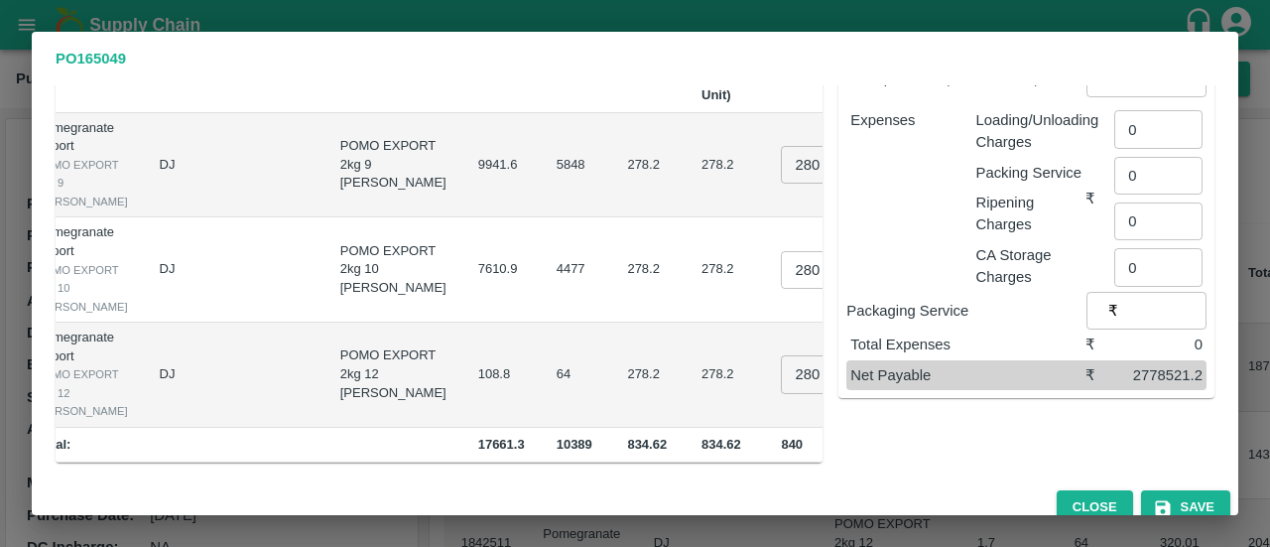
click at [781, 149] on input "280" at bounding box center [820, 165] width 79 height 38
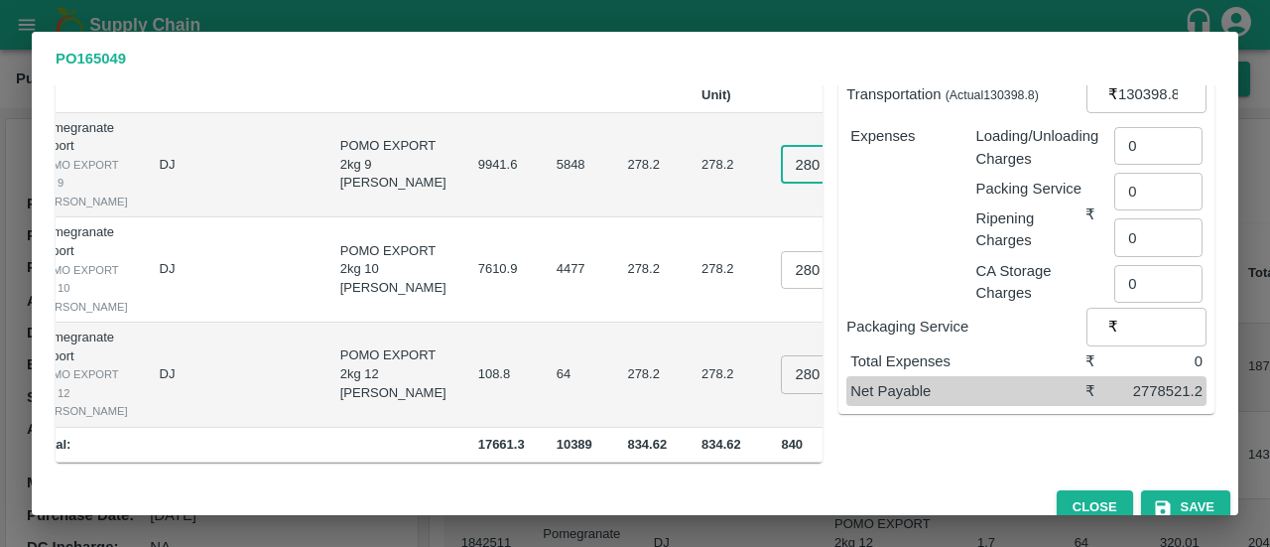
click at [781, 149] on input "280" at bounding box center [820, 165] width 79 height 38
type input "300"
type input "3"
type input "290"
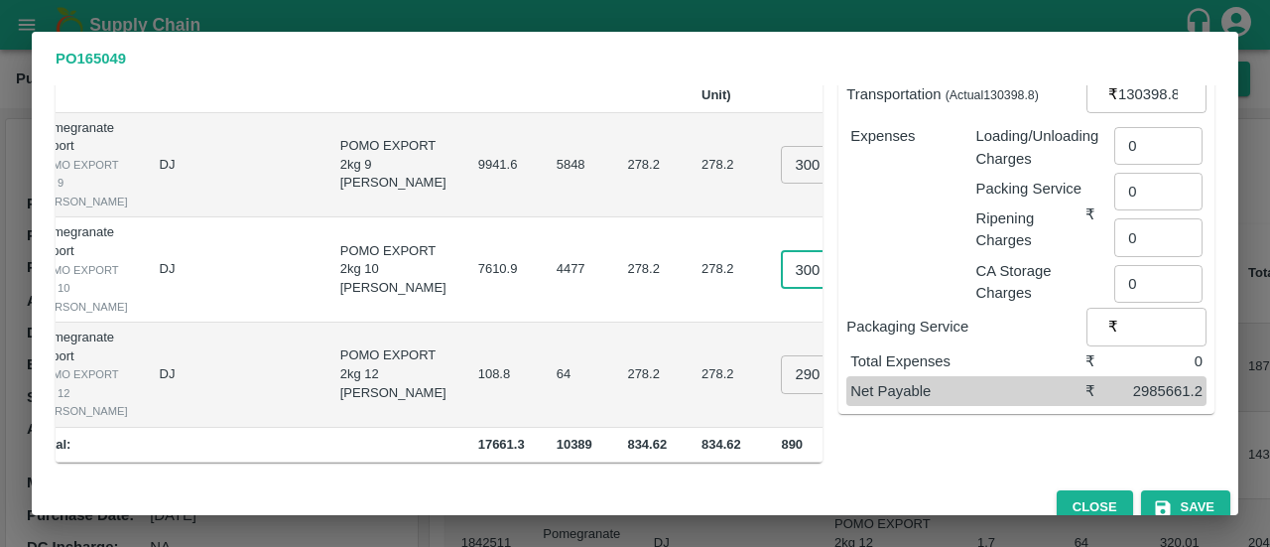
click at [781, 265] on input "300" at bounding box center [820, 270] width 79 height 38
type input "298.04736"
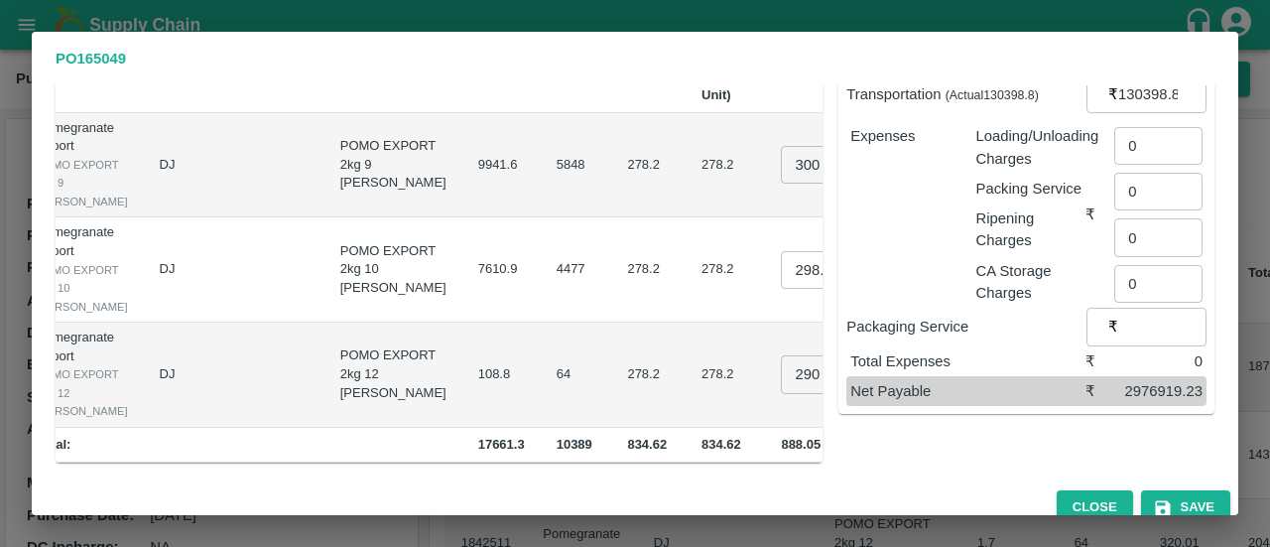
click at [873, 457] on div "Sub-Total ₹ 3107318.03 Commission* @ % ​ Required ₹ 0 Discount @ % ​ ₹ 0 Transp…" at bounding box center [1019, 185] width 392 height 555
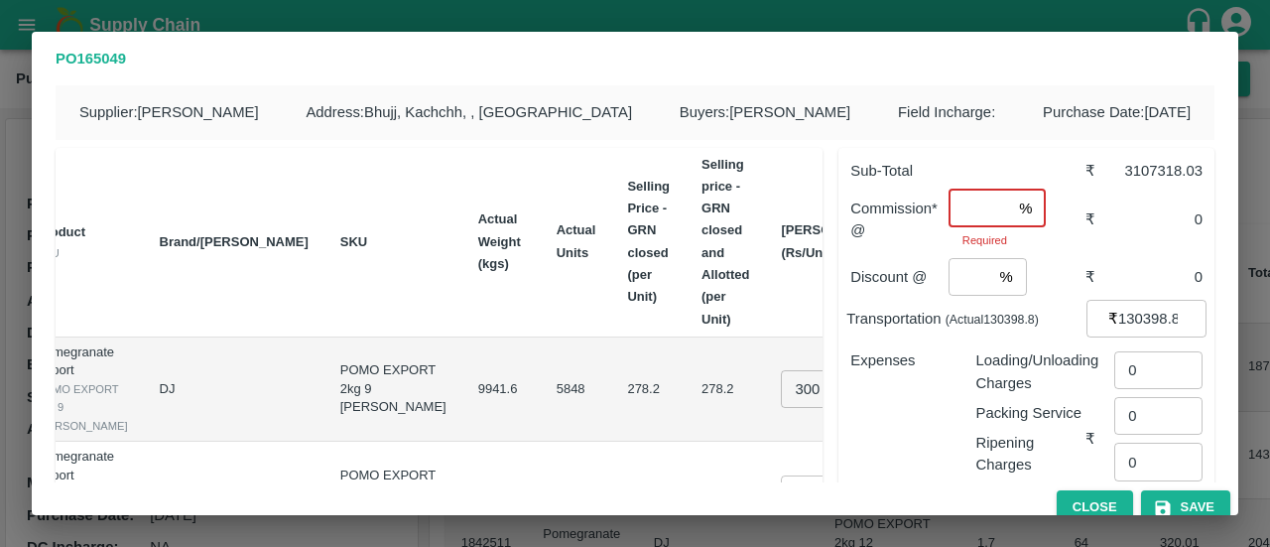
click at [968, 206] on input "number" at bounding box center [980, 209] width 63 height 38
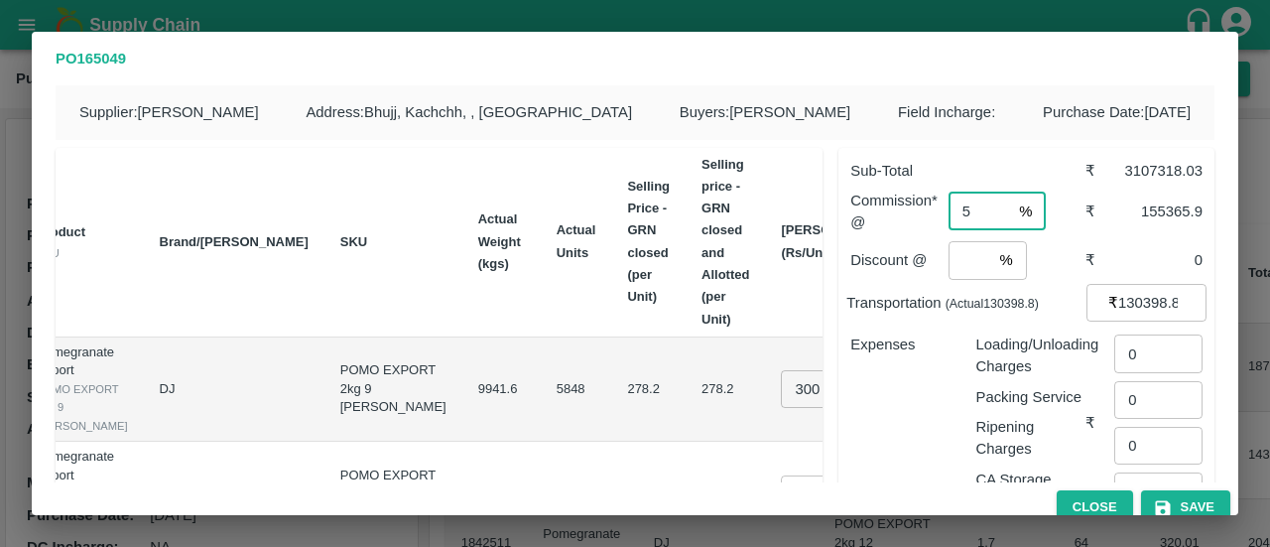
type input "5"
type input "0"
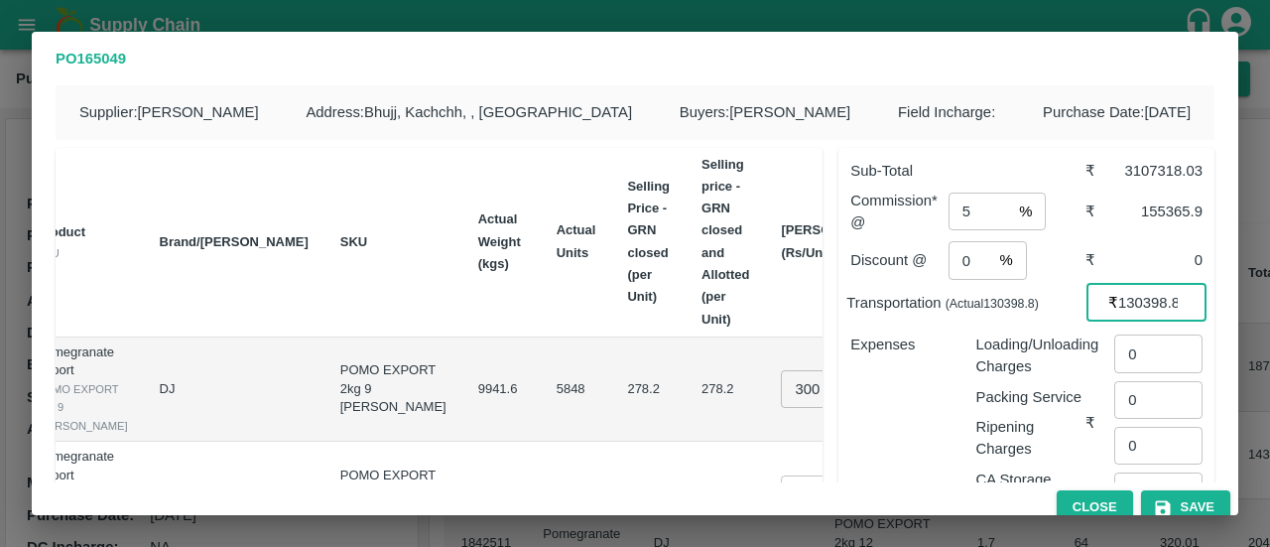
paste input "74639"
type input "174639"
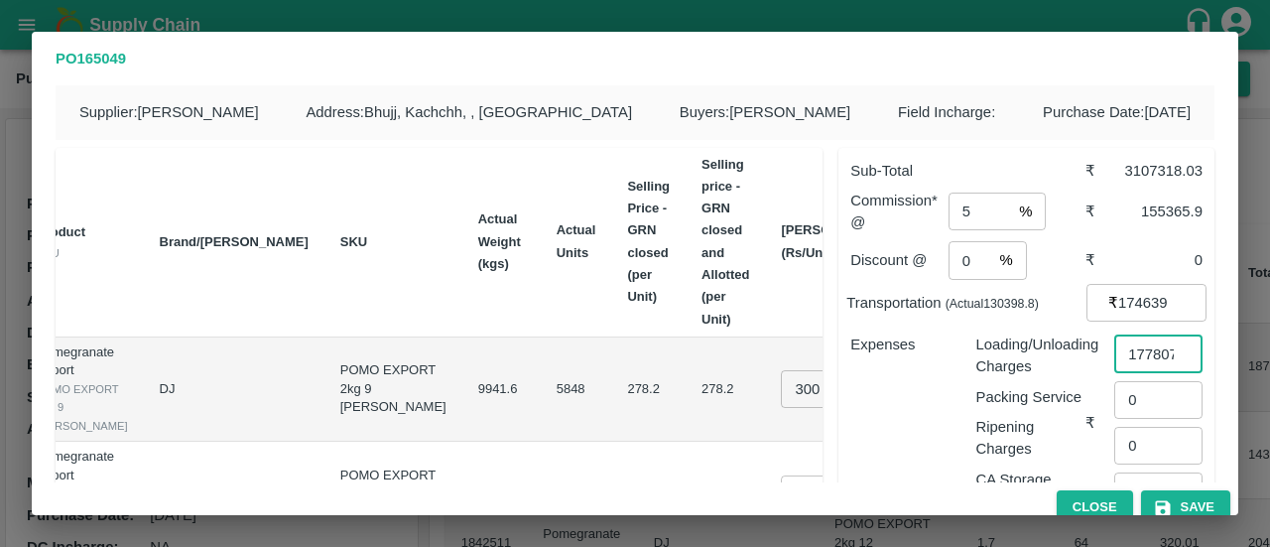
scroll to position [0, 4]
type input "177807"
click at [918, 405] on div "Expenses" at bounding box center [897, 415] width 125 height 194
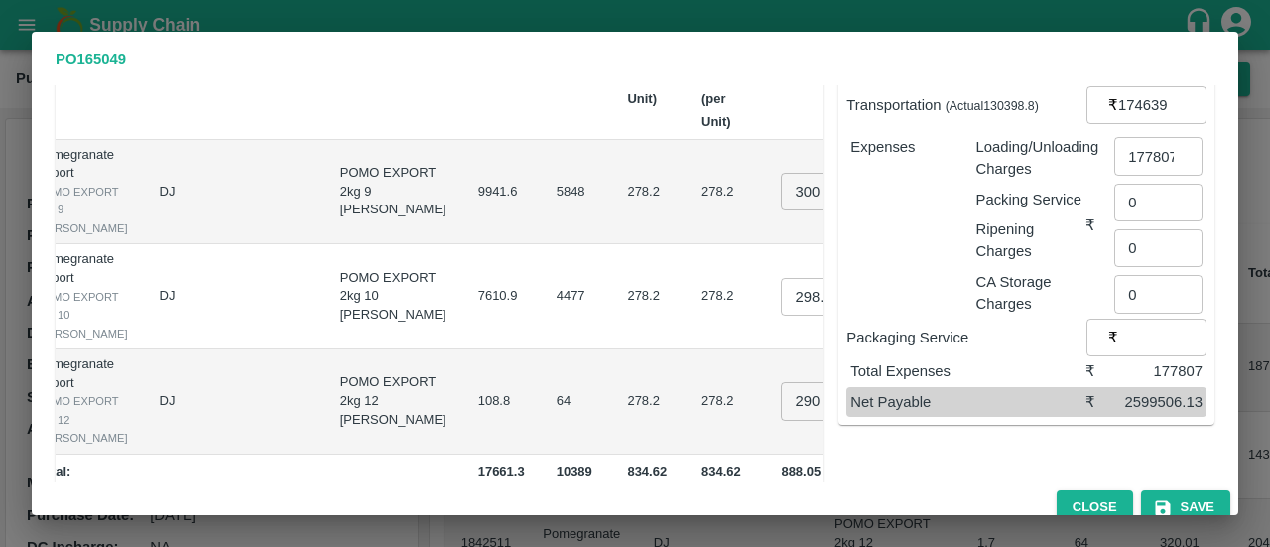
scroll to position [200, 0]
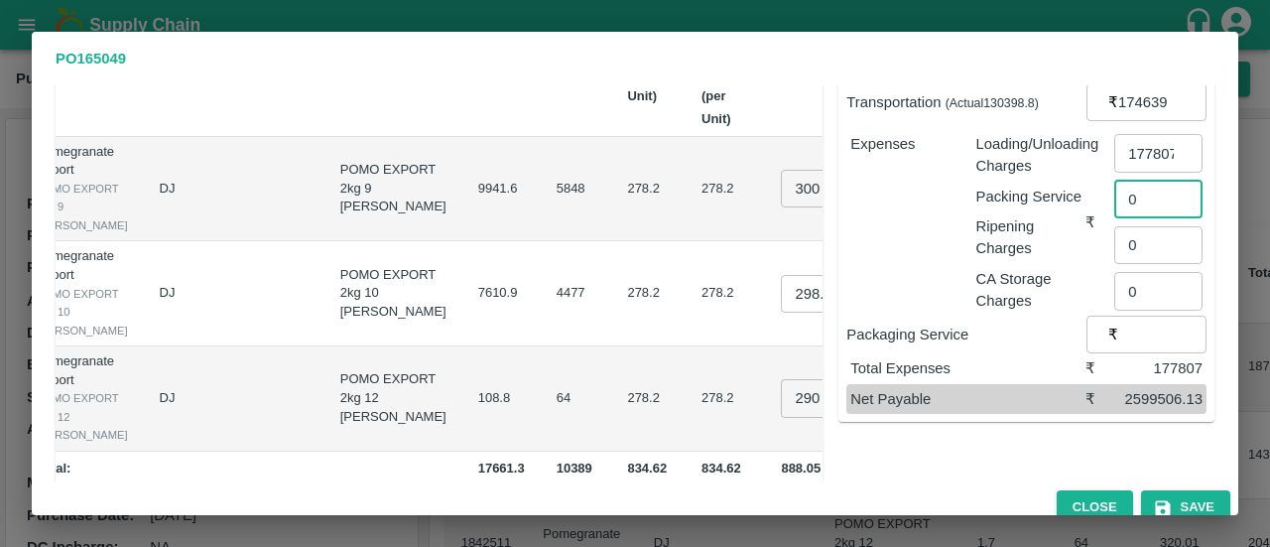
click at [1131, 209] on input "0" at bounding box center [1158, 200] width 88 height 38
type input "0.13"
click at [943, 318] on div "Packaging Service ₹ ​" at bounding box center [1026, 335] width 360 height 38
click at [1177, 501] on button "Save" at bounding box center [1185, 507] width 89 height 35
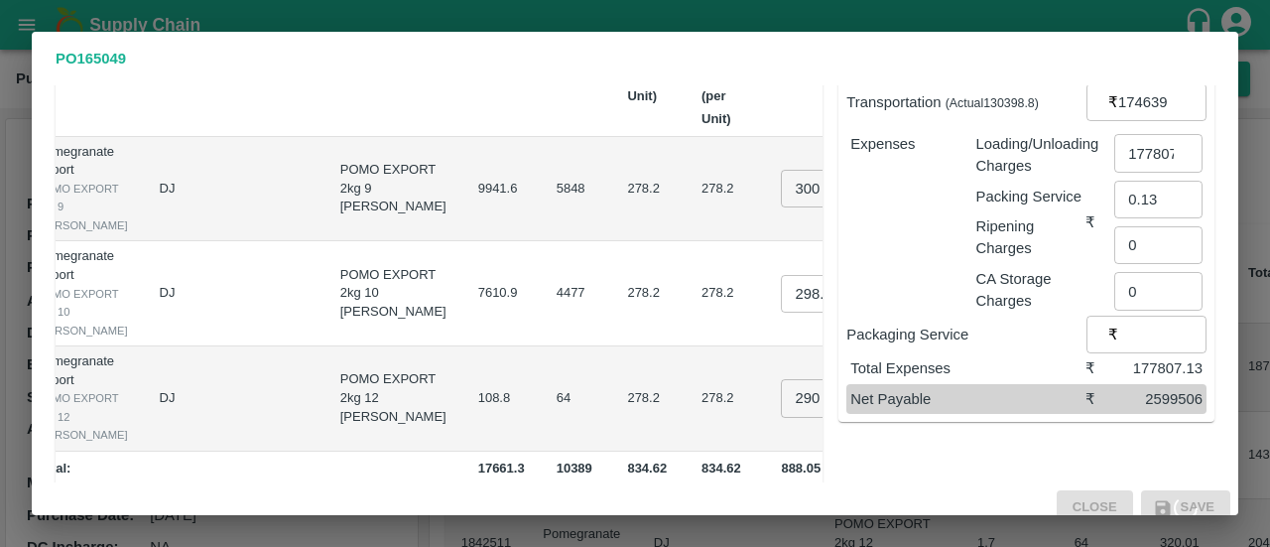
scroll to position [0, 0]
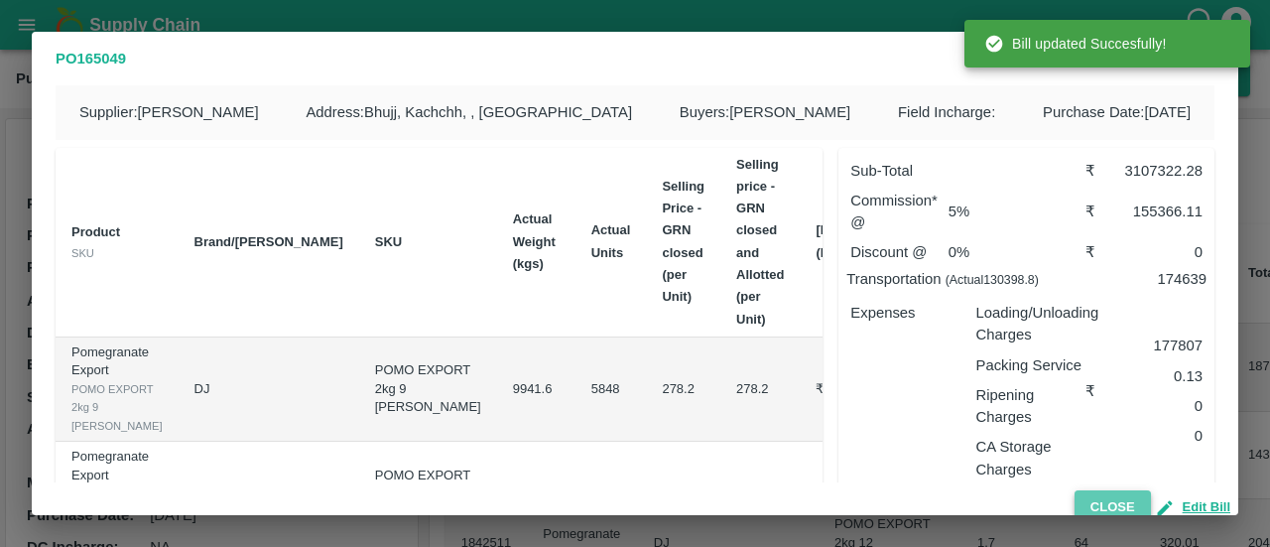
click at [1102, 498] on button "Close" at bounding box center [1113, 507] width 76 height 35
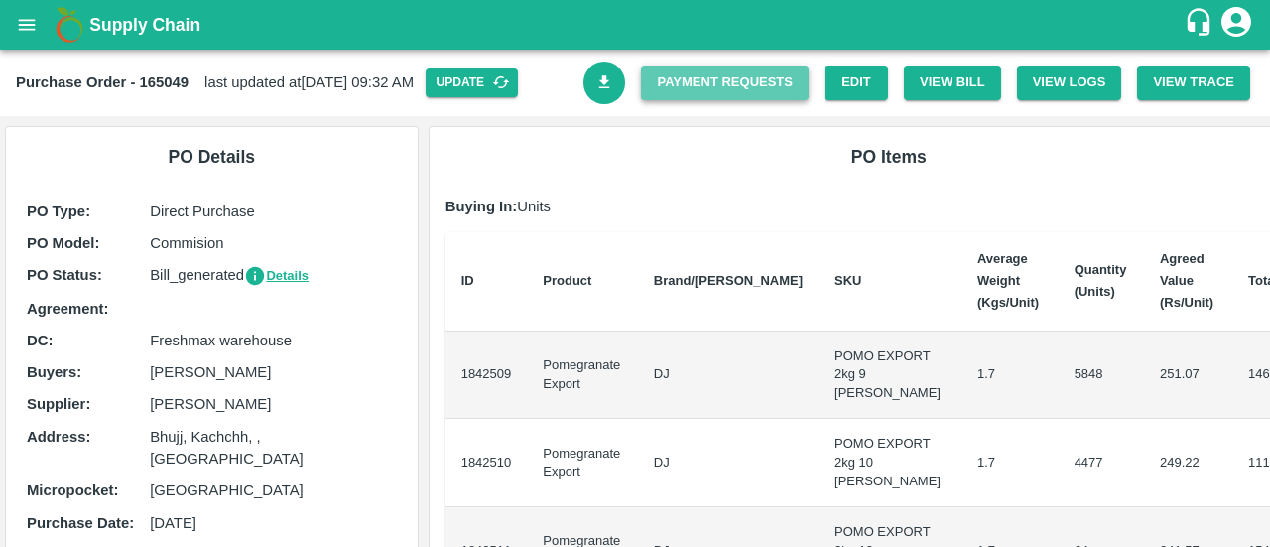
click at [735, 71] on link "Payment Requests" at bounding box center [725, 82] width 168 height 35
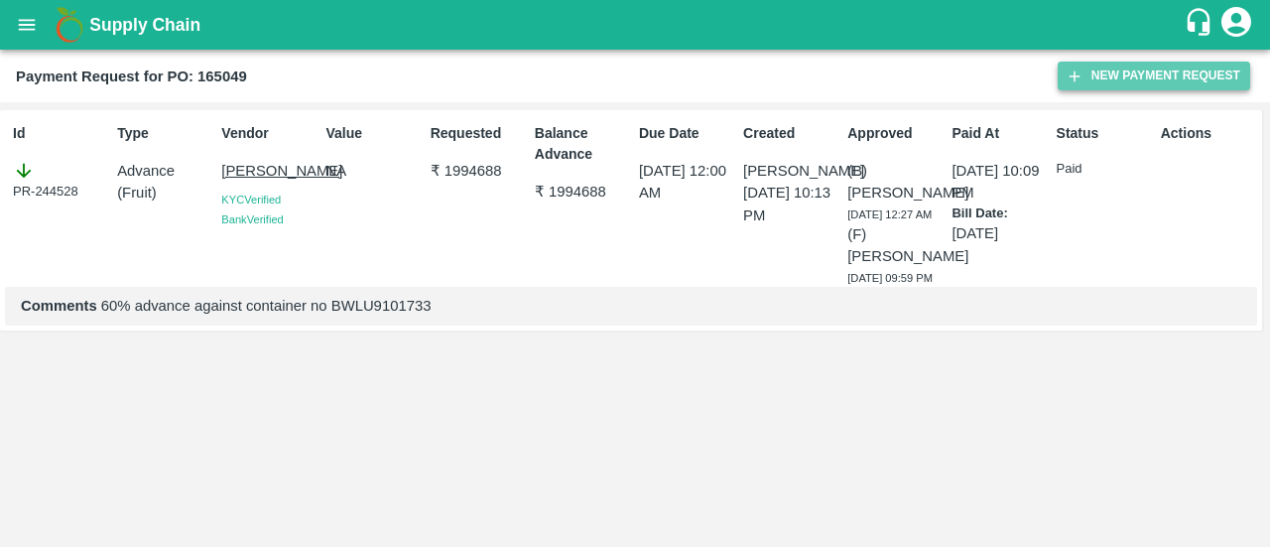
click at [1086, 72] on button "New Payment Request" at bounding box center [1154, 76] width 193 height 29
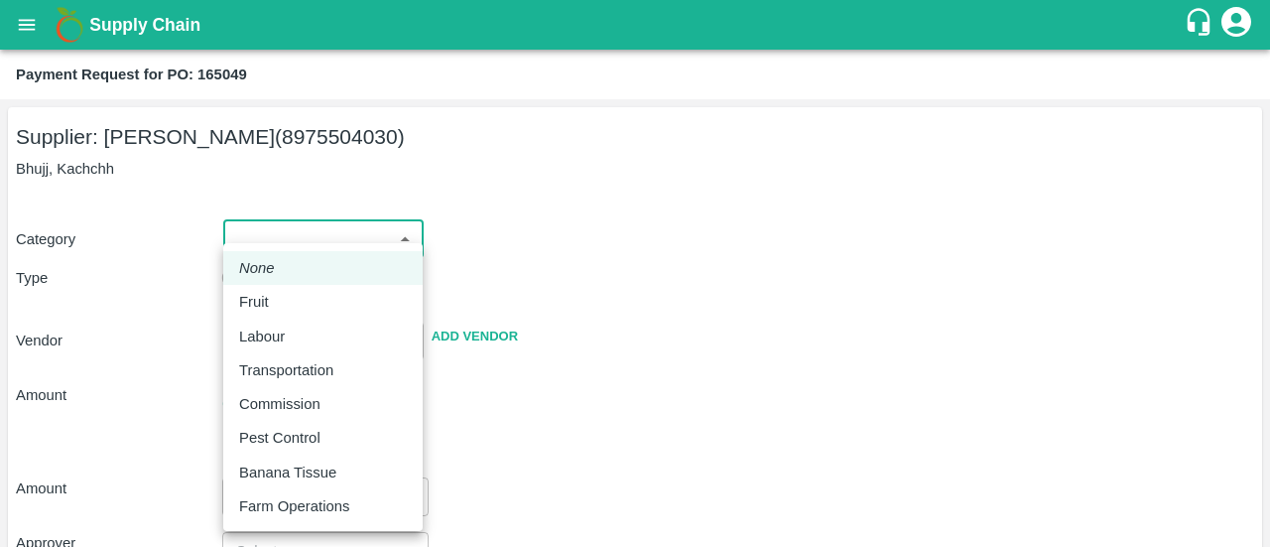
click at [297, 235] on body "Supply Chain Payment Request for PO: 165049 Supplier: [PERSON_NAME] (8975504030…" at bounding box center [635, 273] width 1270 height 547
click at [266, 304] on p "Fruit" at bounding box center [254, 302] width 30 height 22
type input "1"
type input "[PERSON_NAME] - 8975504030(Supplier)"
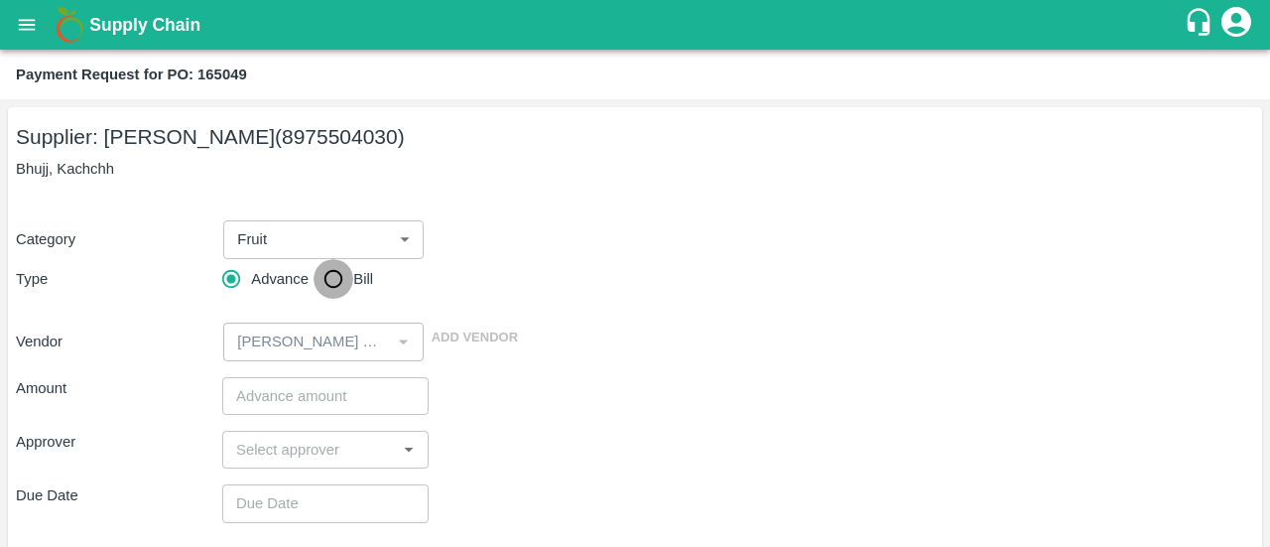
click at [335, 279] on input "Bill" at bounding box center [334, 279] width 40 height 40
radio input "true"
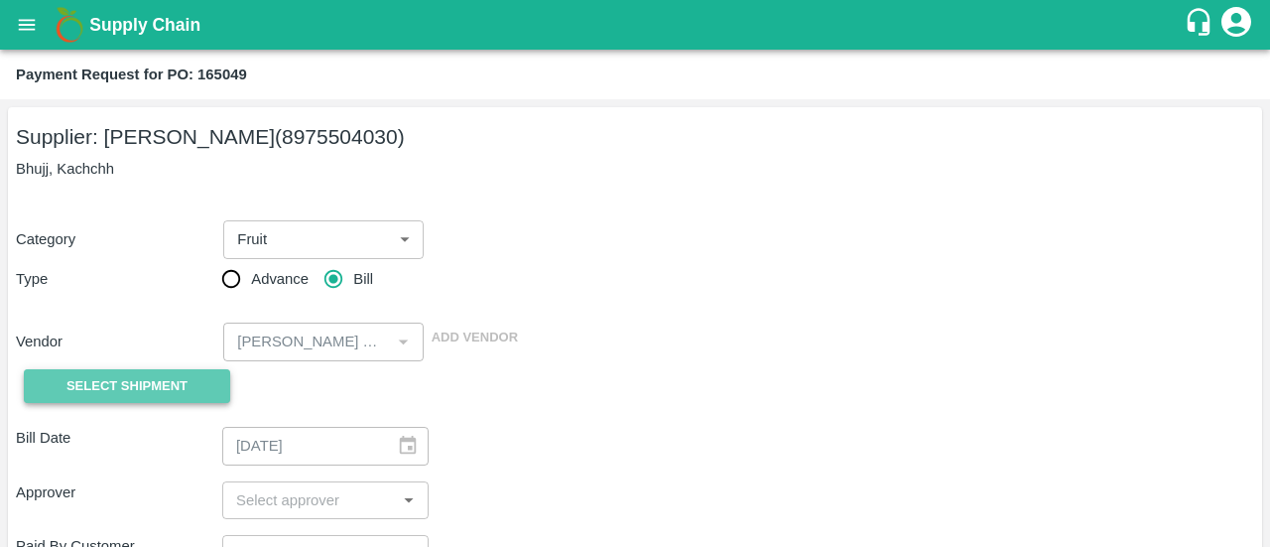
click at [148, 399] on button "Select Shipment" at bounding box center [127, 386] width 206 height 35
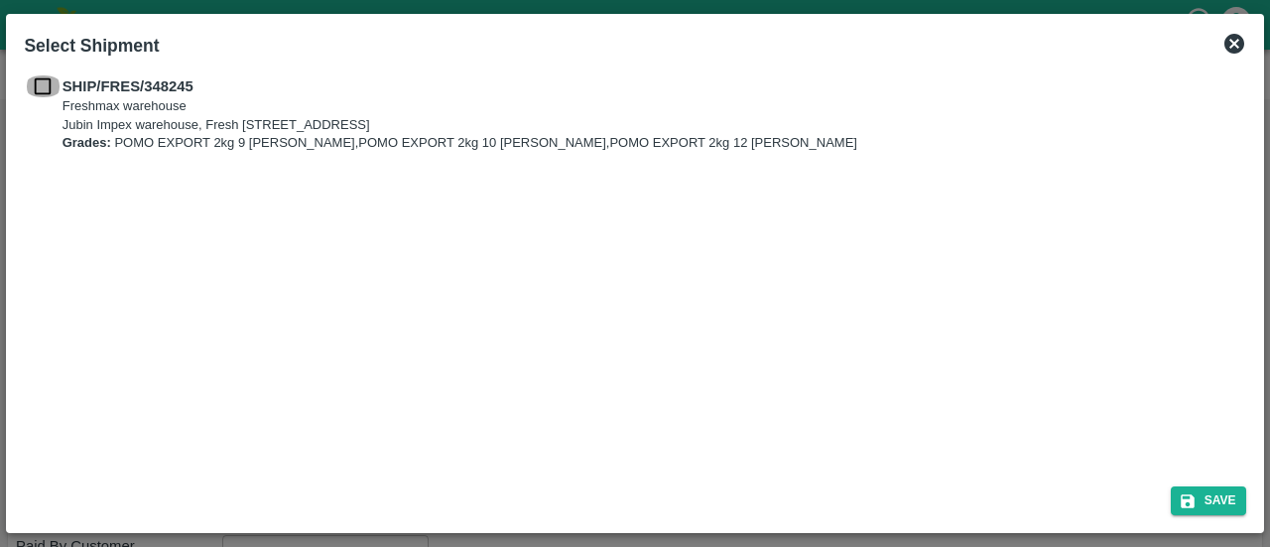
click at [42, 94] on input "checkbox" at bounding box center [43, 86] width 38 height 22
checkbox input "true"
click at [1189, 507] on icon "submit" at bounding box center [1188, 501] width 14 height 14
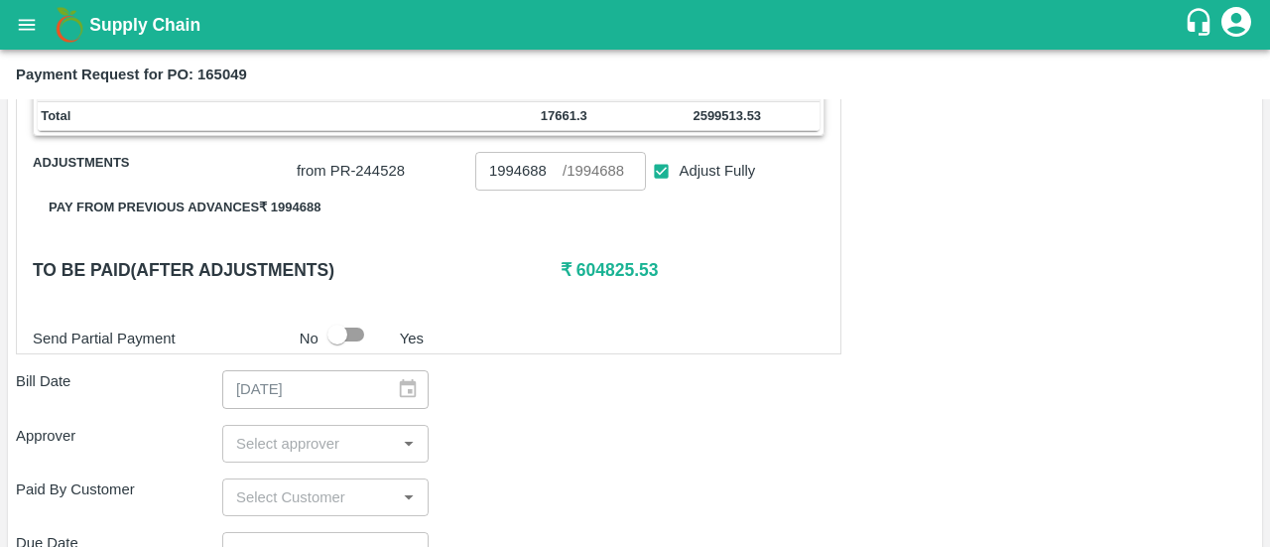
scroll to position [565, 0]
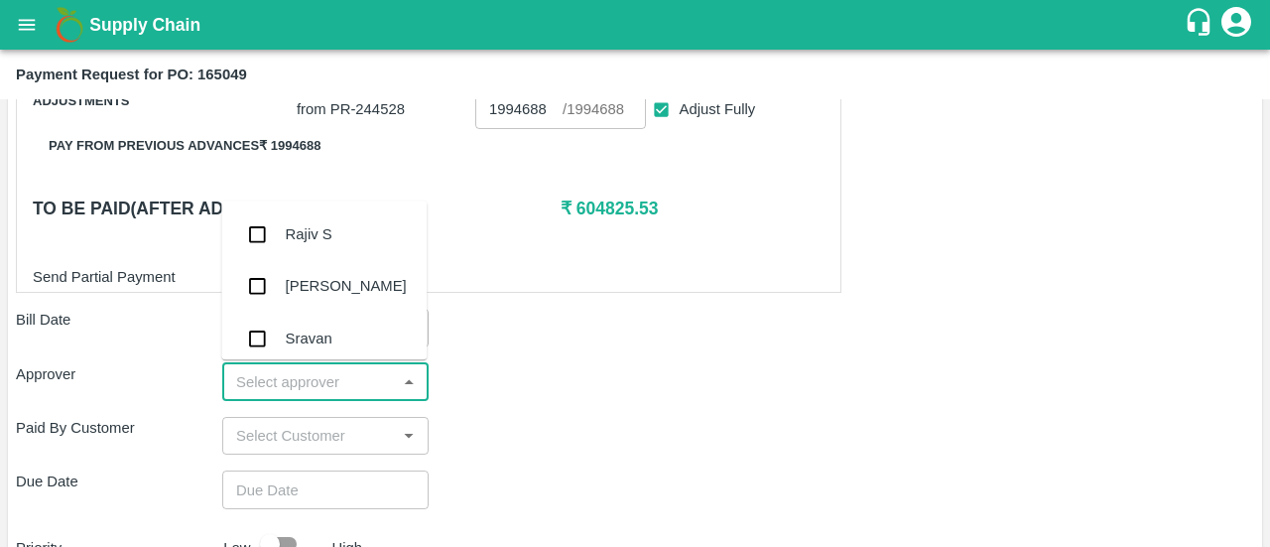
click at [334, 391] on input "input" at bounding box center [309, 382] width 162 height 26
type input "ayu"
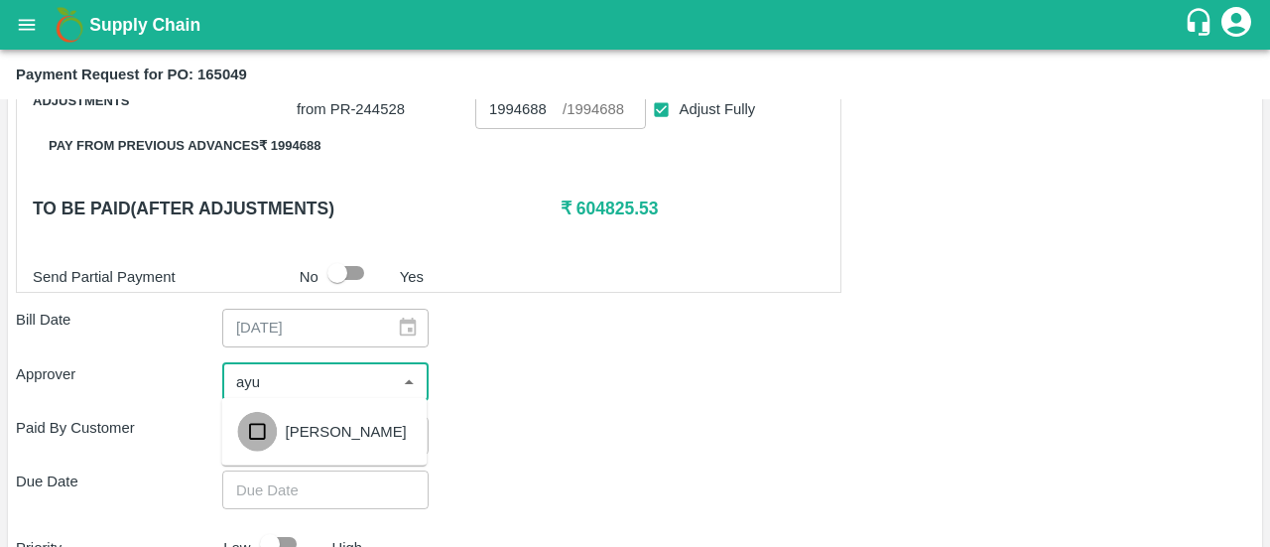
click at [258, 427] on input "checkbox" at bounding box center [257, 432] width 40 height 40
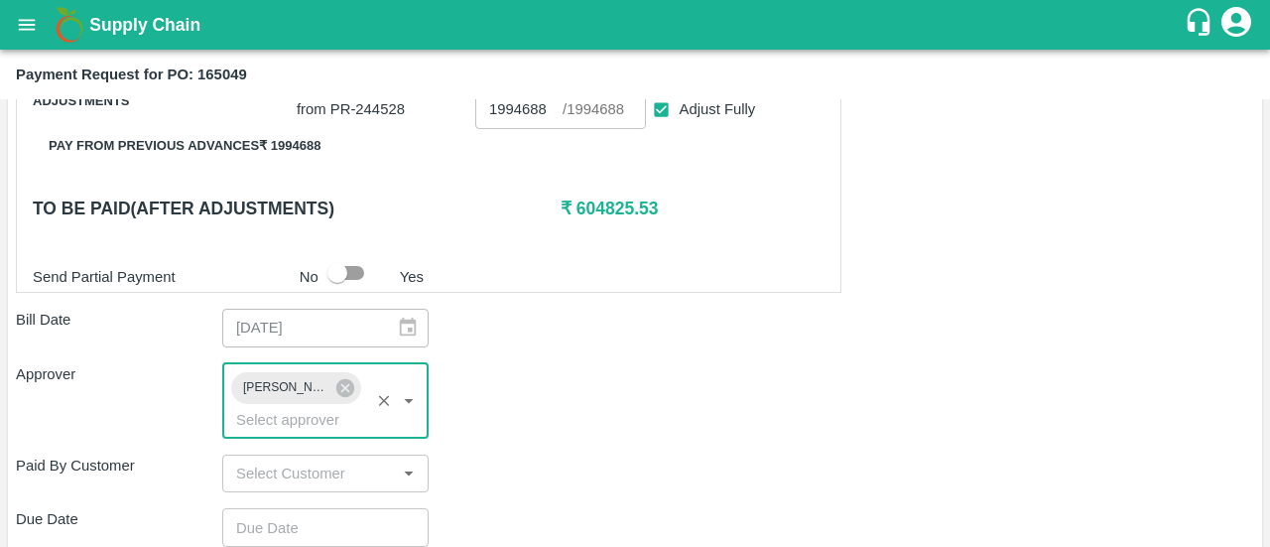
type input "DD/MM/YYYY hh:mm aa"
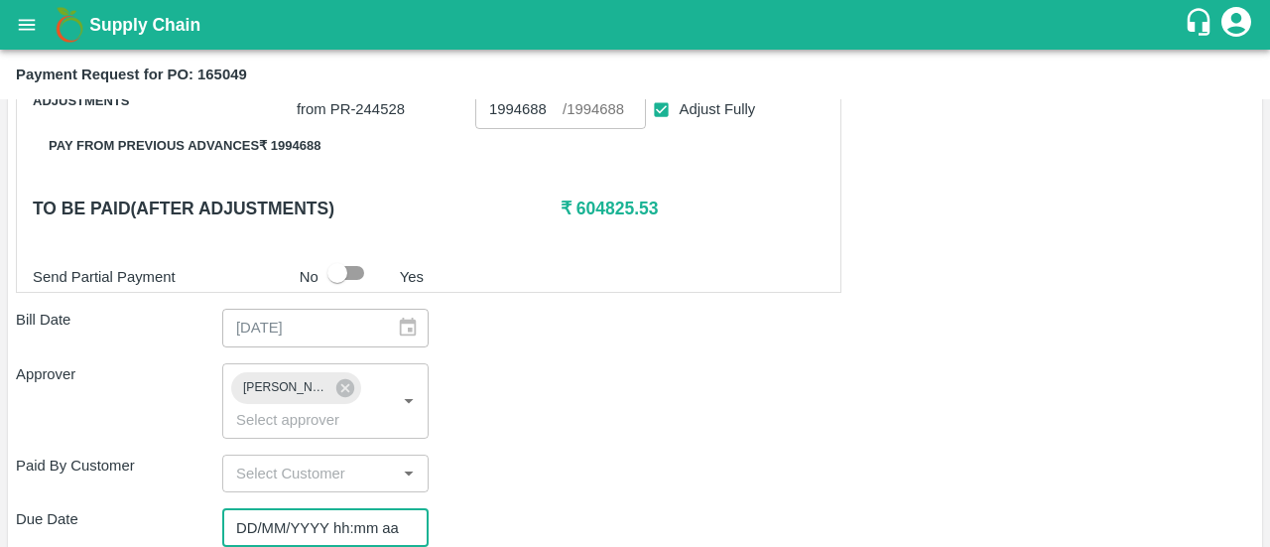
click at [274, 517] on input "DD/MM/YYYY hh:mm aa" at bounding box center [318, 527] width 193 height 38
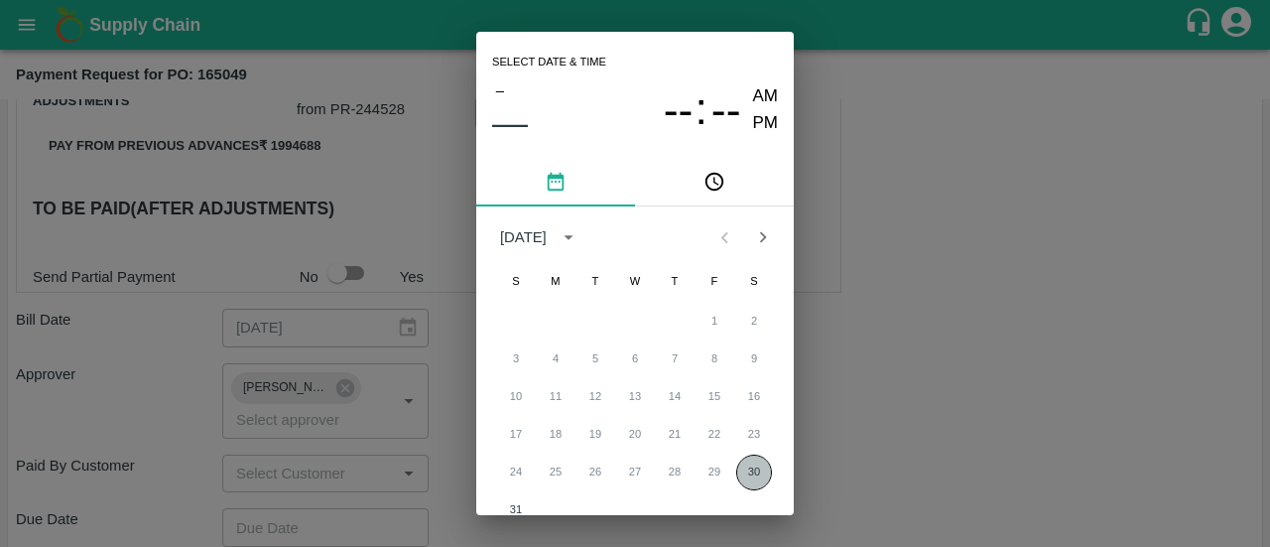
click at [742, 466] on button "30" at bounding box center [754, 472] width 36 height 36
type input "[DATE] 12:00 AM"
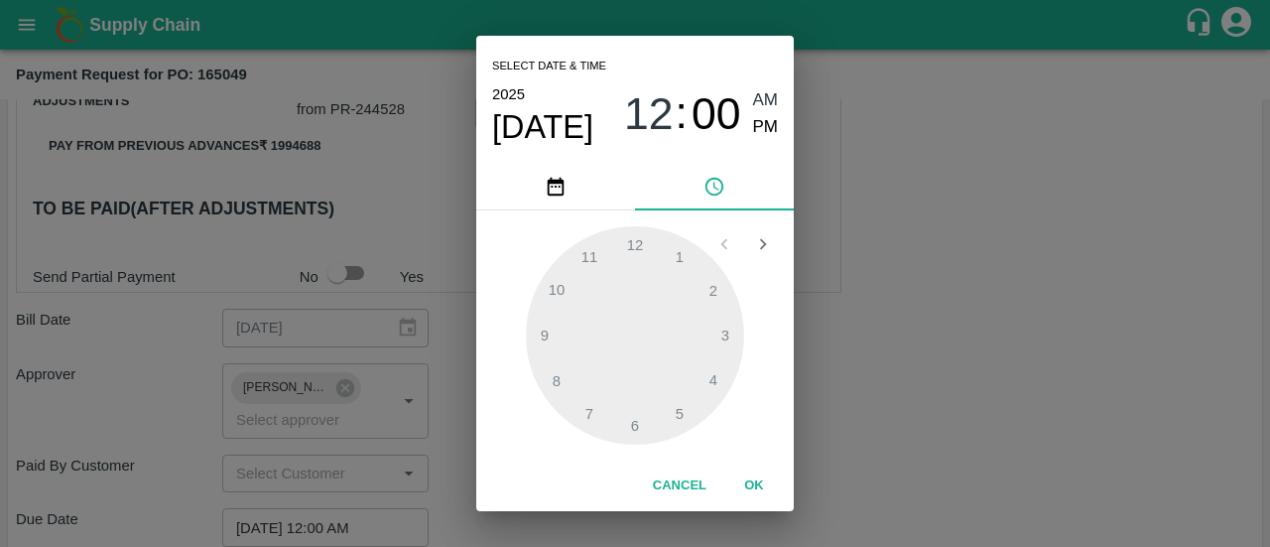
click at [762, 485] on button "OK" at bounding box center [754, 485] width 64 height 35
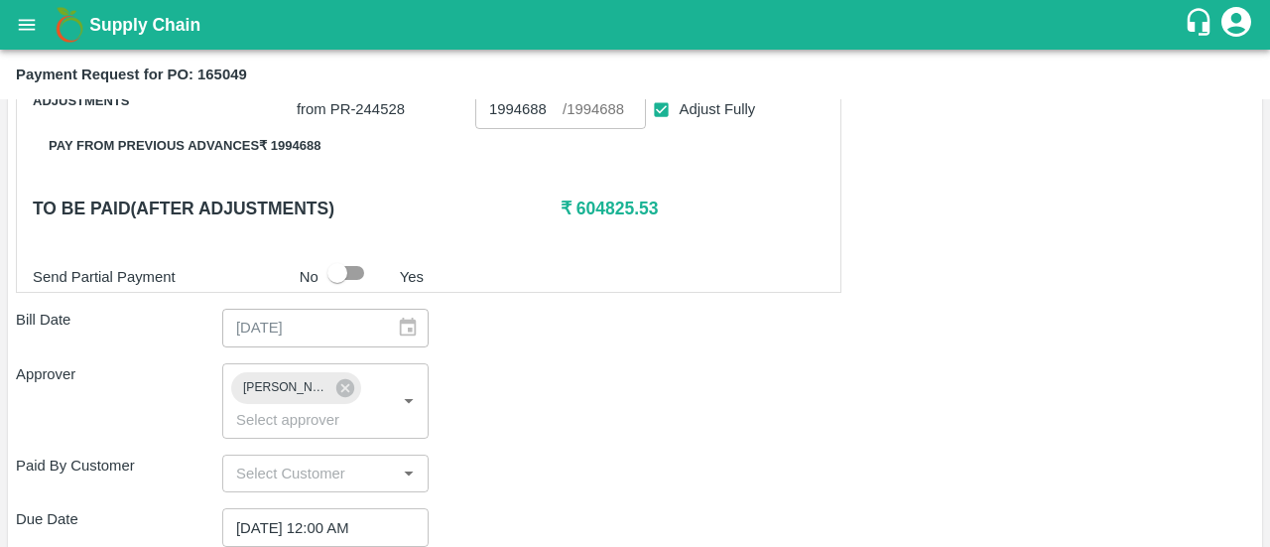
click at [795, 407] on div "Approver [PERSON_NAME] ​" at bounding box center [635, 400] width 1238 height 75
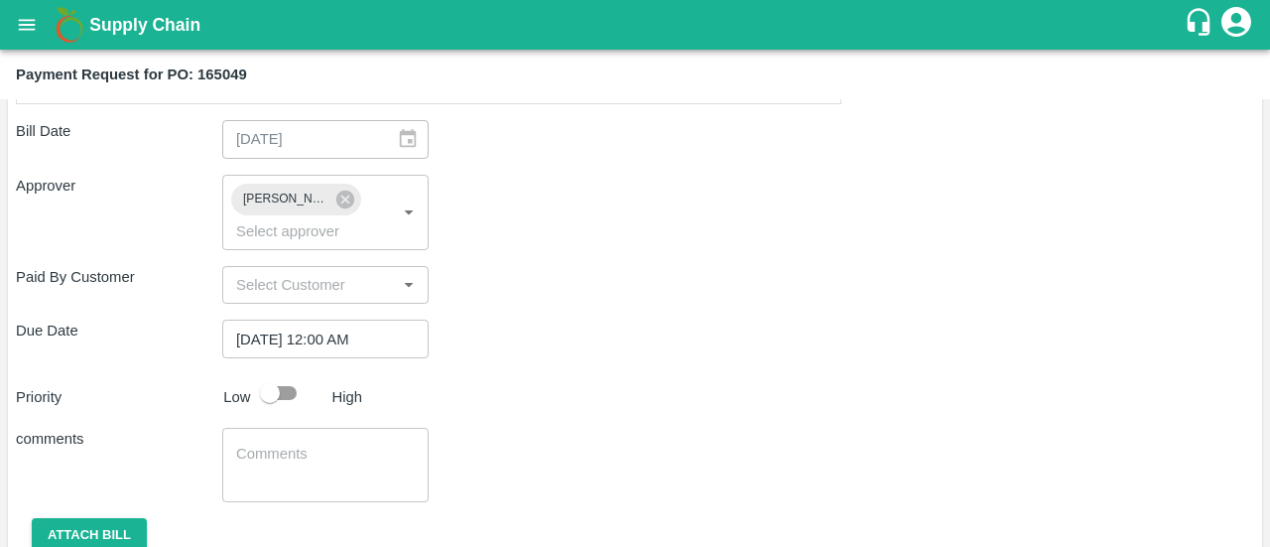
scroll to position [830, 0]
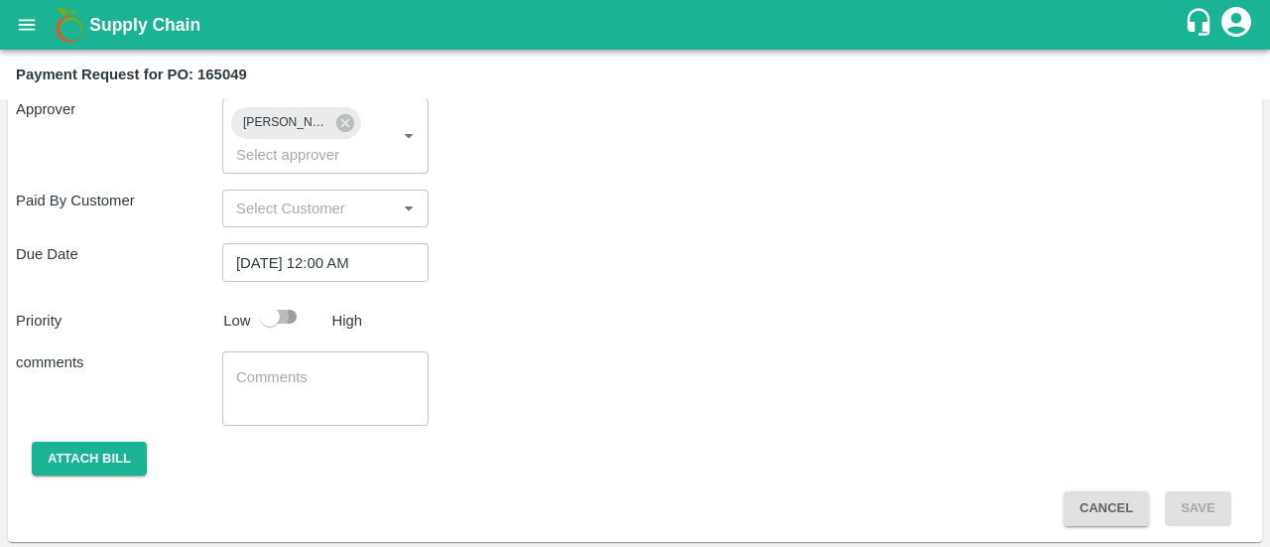
click at [292, 324] on input "checkbox" at bounding box center [269, 317] width 113 height 38
checkbox input "true"
click at [281, 356] on div "x ​" at bounding box center [325, 388] width 206 height 74
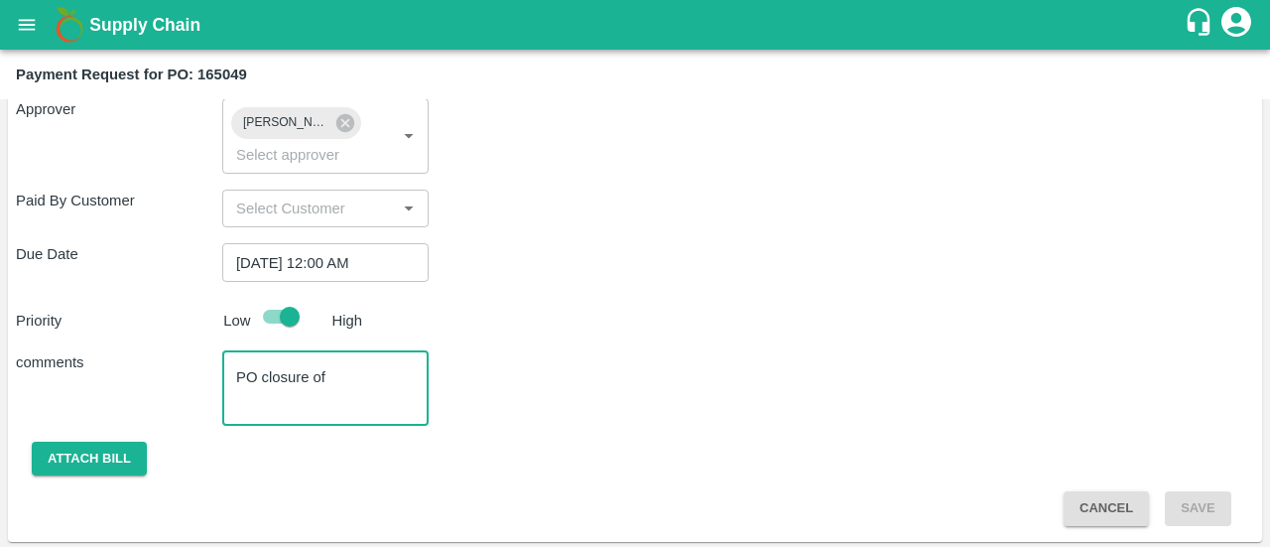
paste textarea "BWLU9101733"
type textarea "PO closure of BWLU9101733"
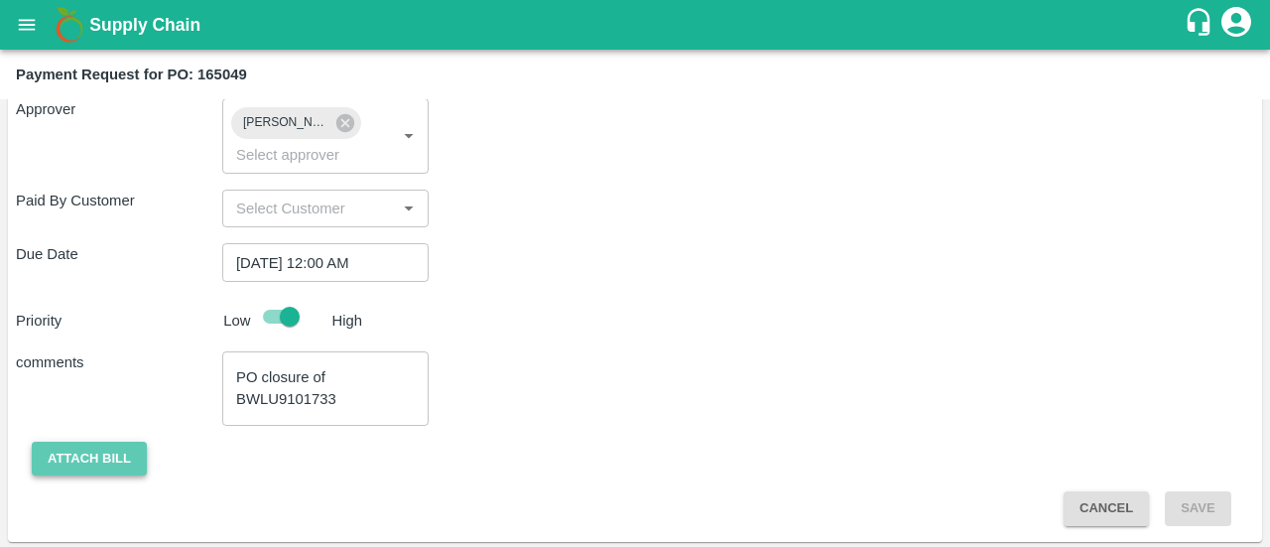
click at [69, 457] on button "Attach bill" at bounding box center [89, 459] width 115 height 35
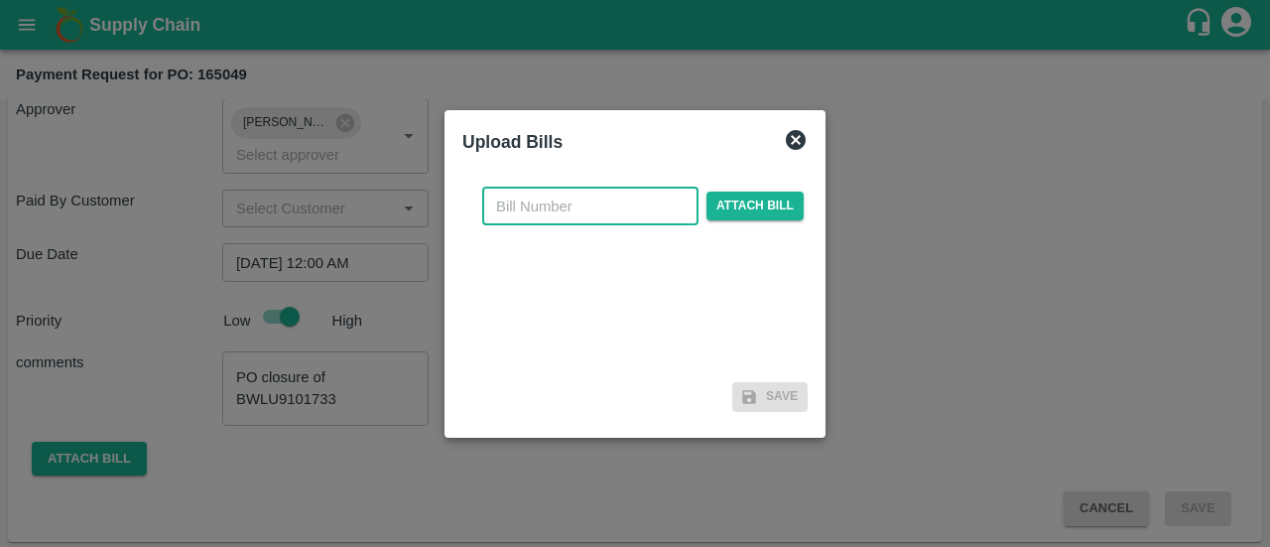
click at [601, 201] on input "text" at bounding box center [590, 207] width 216 height 38
paste input "BWLU9101733"
type input "BWLU9101733"
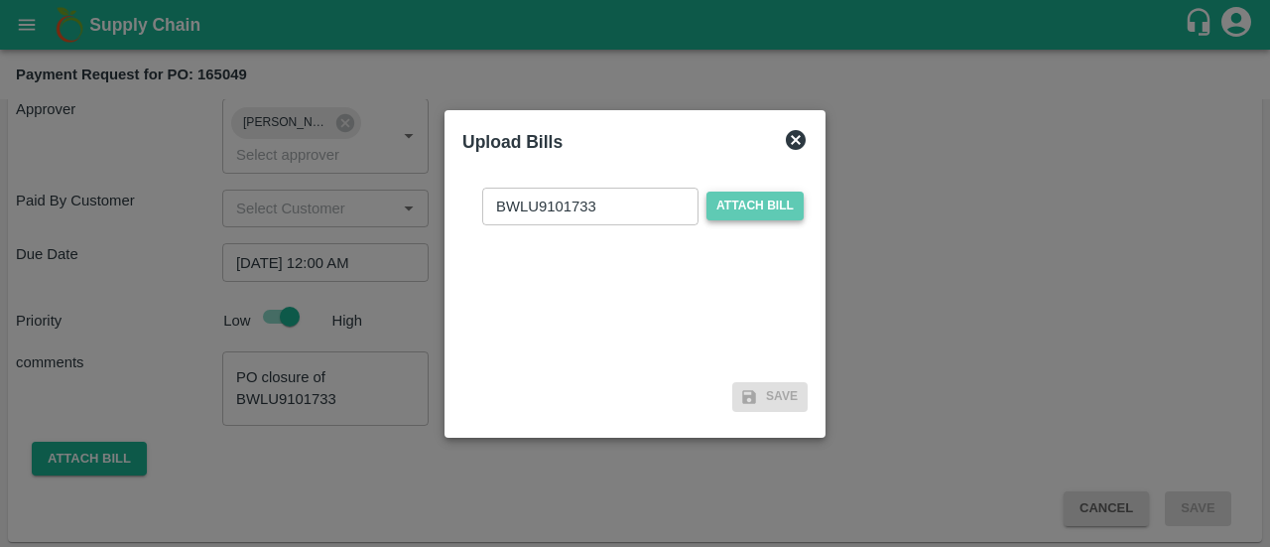
click at [768, 203] on span "Attach bill" at bounding box center [755, 206] width 97 height 29
click at [0, 0] on input "Attach bill" at bounding box center [0, 0] width 0 height 0
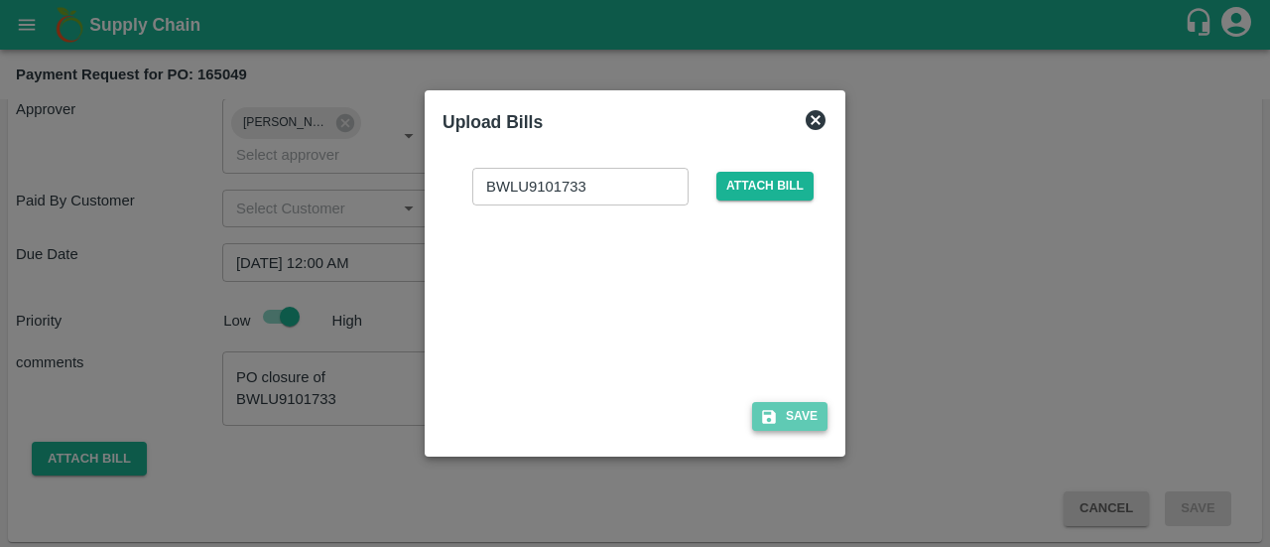
click at [792, 422] on button "Save" at bounding box center [789, 416] width 75 height 29
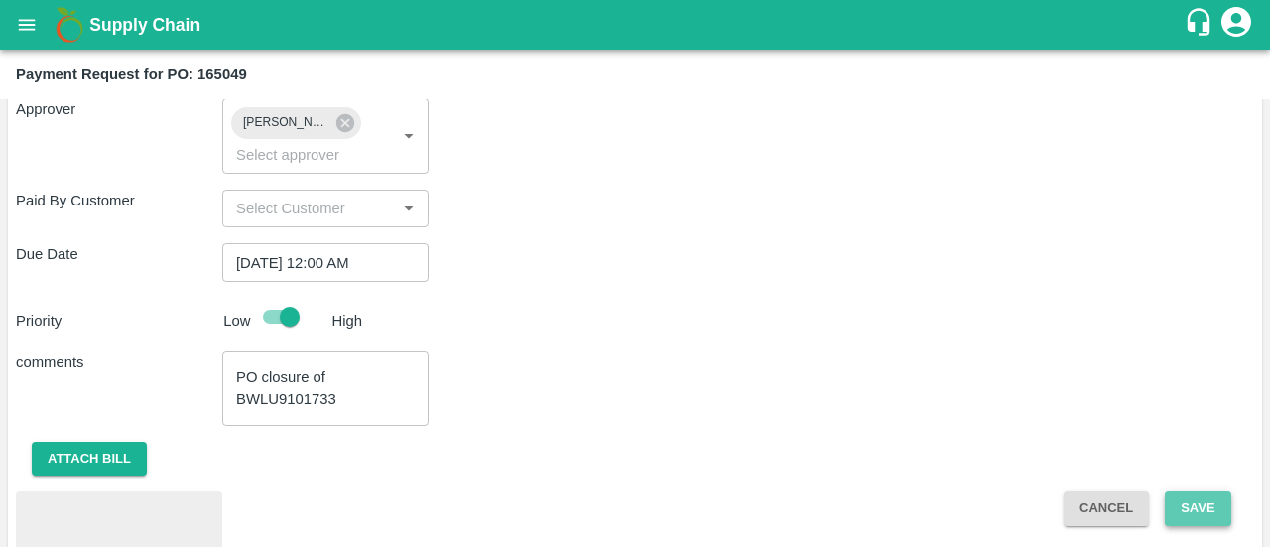
click at [1214, 499] on button "Save" at bounding box center [1197, 508] width 65 height 35
